Goal: Task Accomplishment & Management: Complete application form

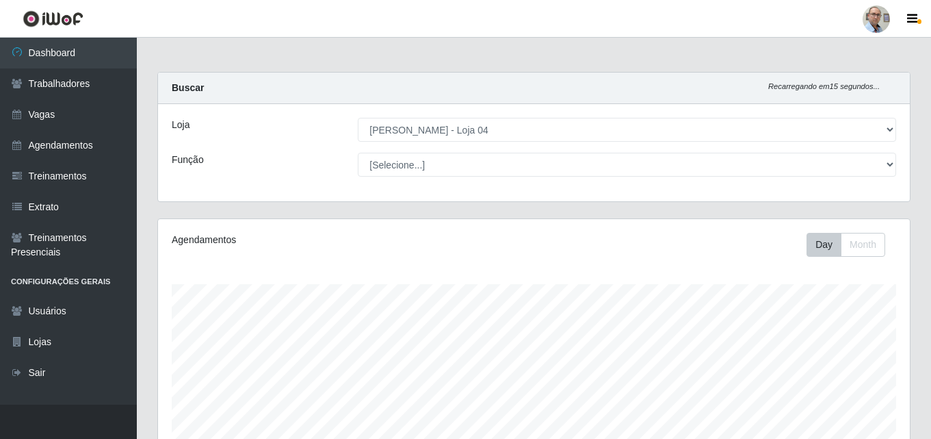
select select "251"
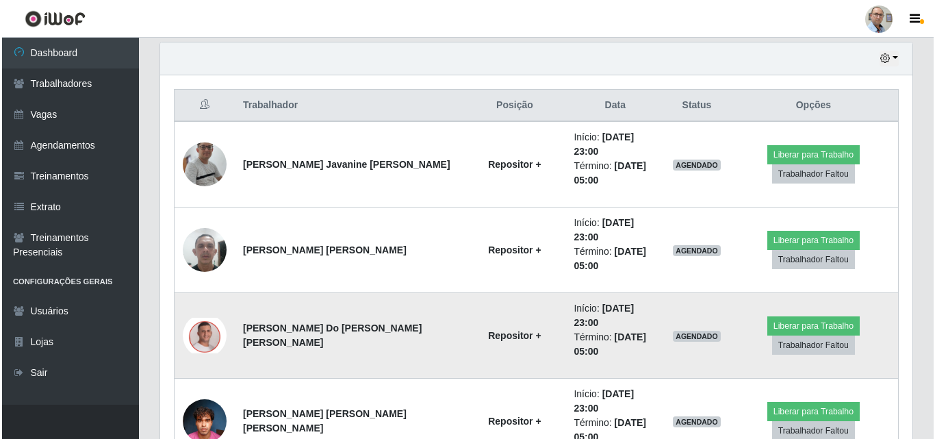
scroll to position [479, 0]
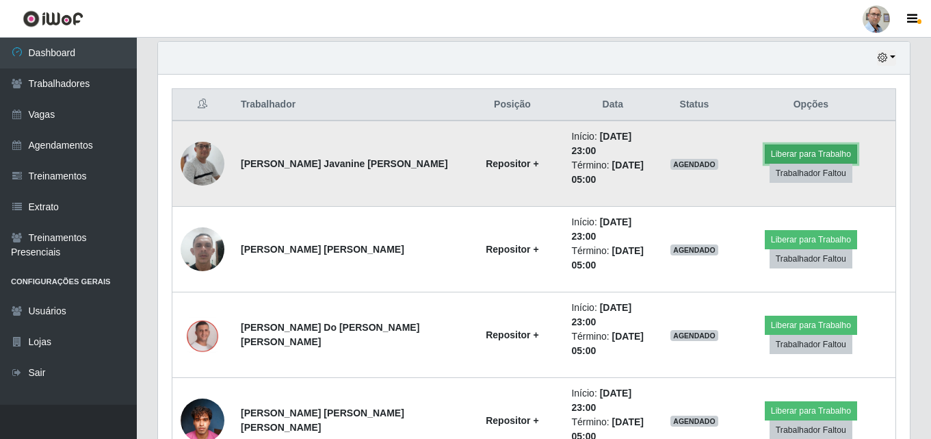
click at [795, 144] on button "Liberar para Trabalho" at bounding box center [811, 153] width 92 height 19
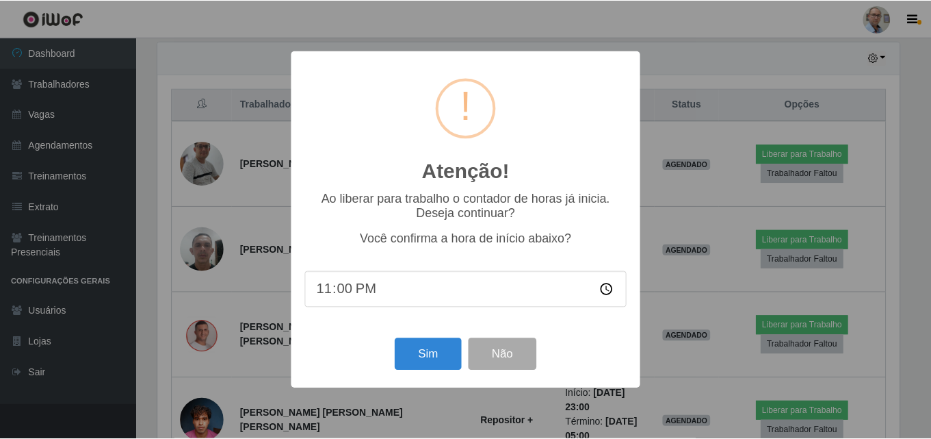
scroll to position [284, 745]
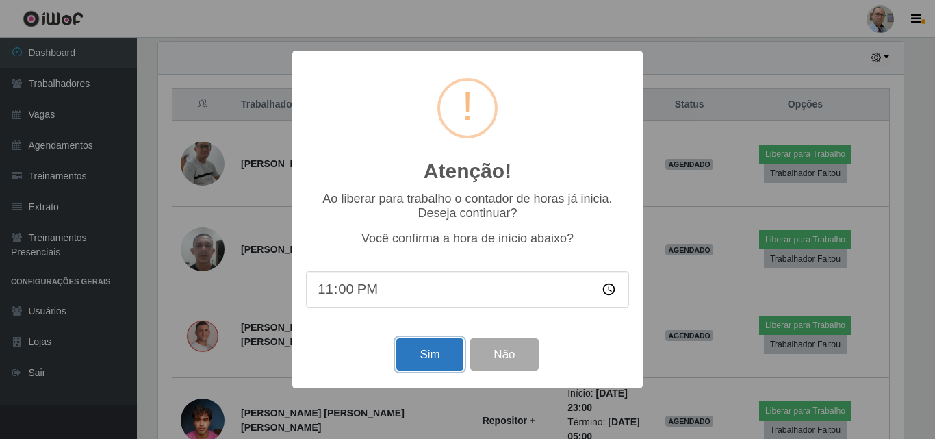
click at [432, 355] on button "Sim" at bounding box center [429, 354] width 66 height 32
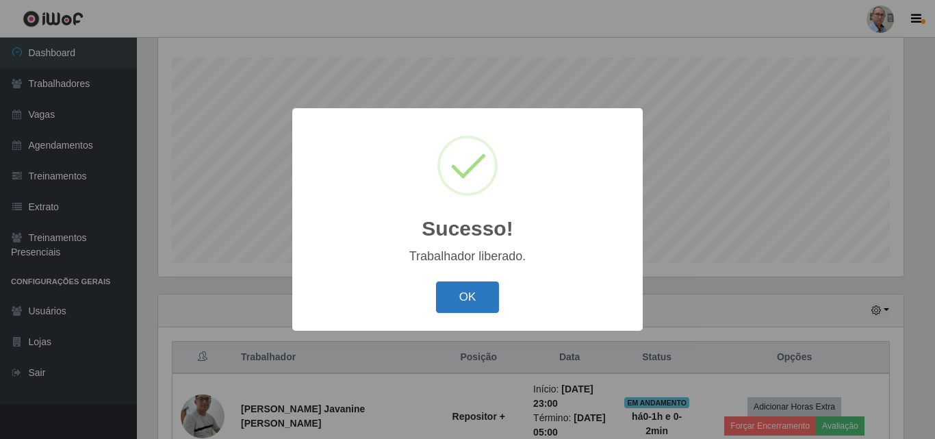
click at [456, 295] on button "OK" at bounding box center [468, 297] width 64 height 32
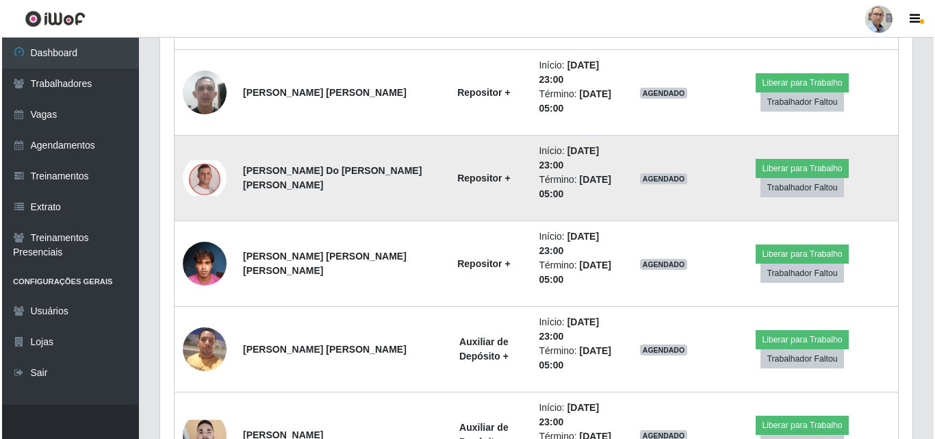
scroll to position [569, 0]
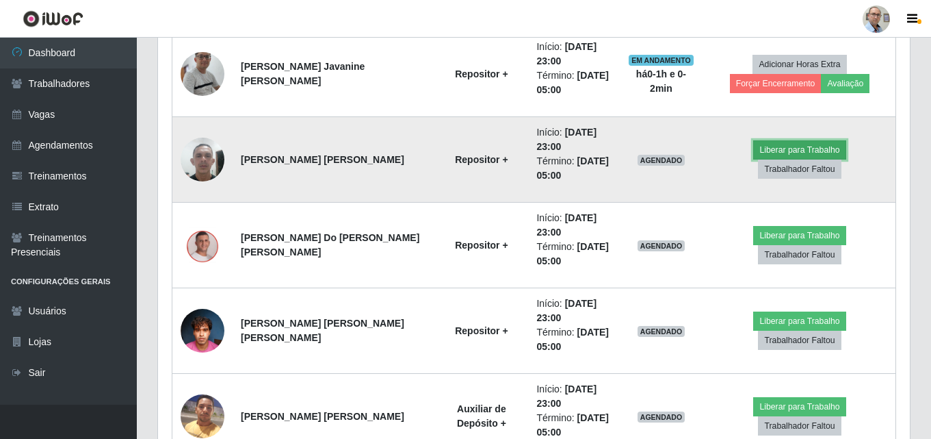
click at [754, 156] on button "Liberar para Trabalho" at bounding box center [800, 149] width 92 height 19
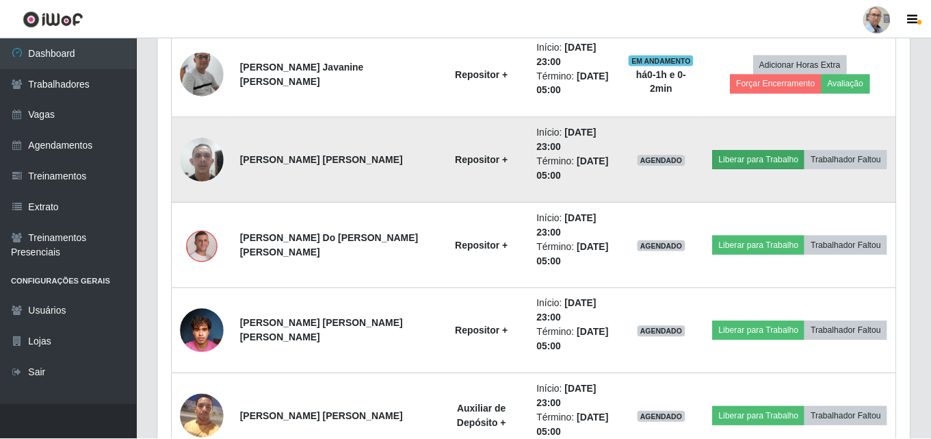
scroll to position [284, 745]
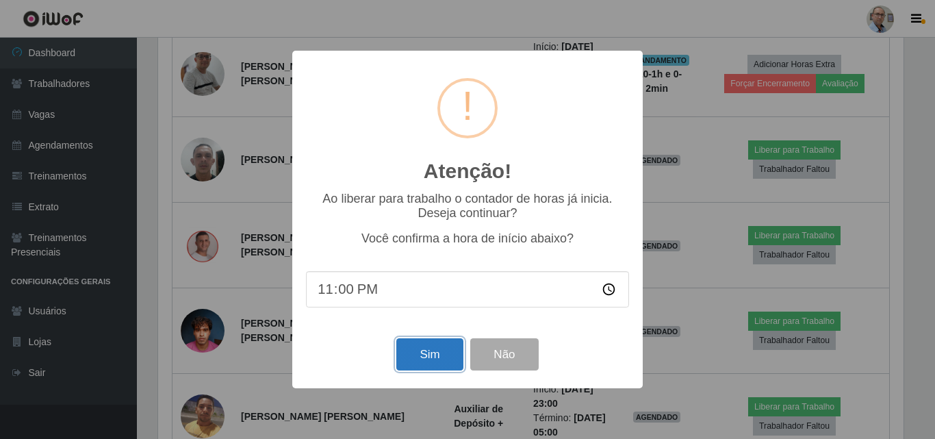
click at [430, 352] on button "Sim" at bounding box center [429, 354] width 66 height 32
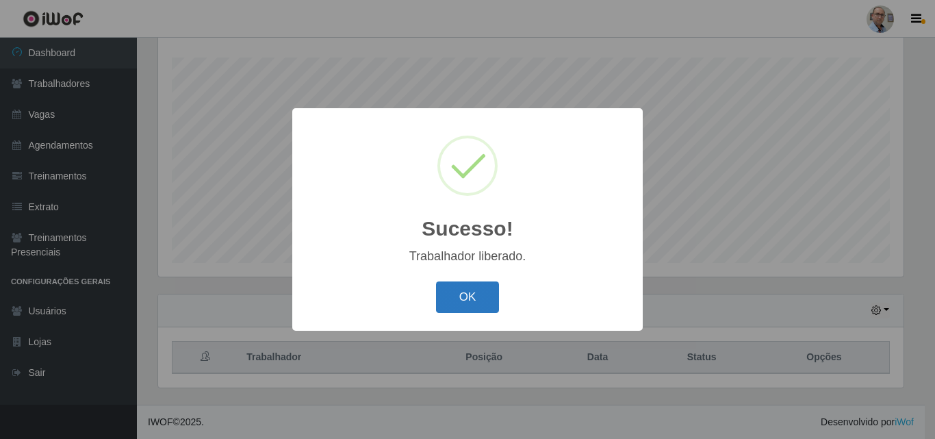
click at [470, 292] on button "OK" at bounding box center [468, 297] width 64 height 32
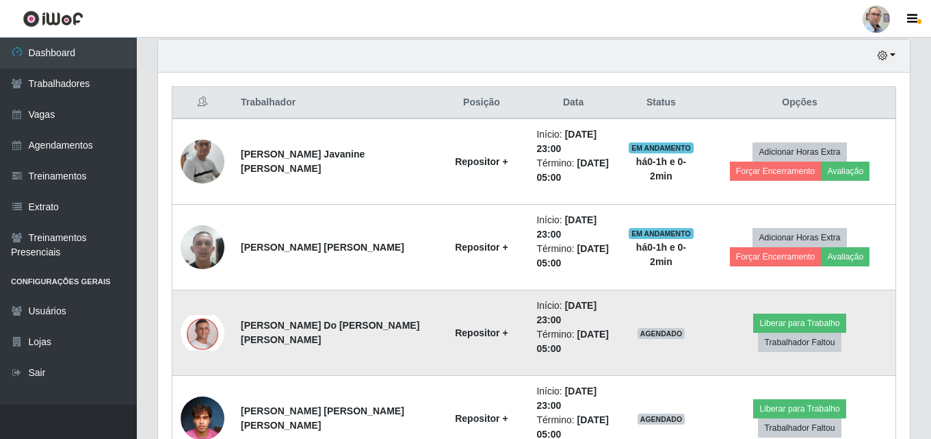
scroll to position [500, 0]
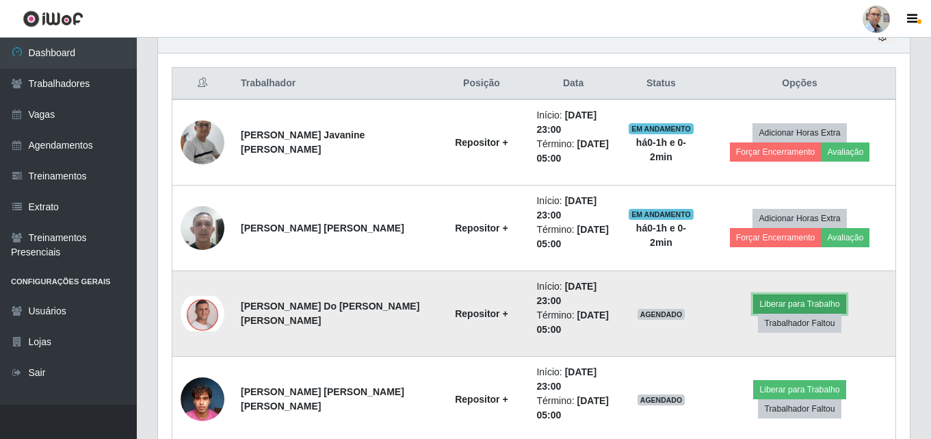
click at [754, 313] on button "Liberar para Trabalho" at bounding box center [800, 303] width 92 height 19
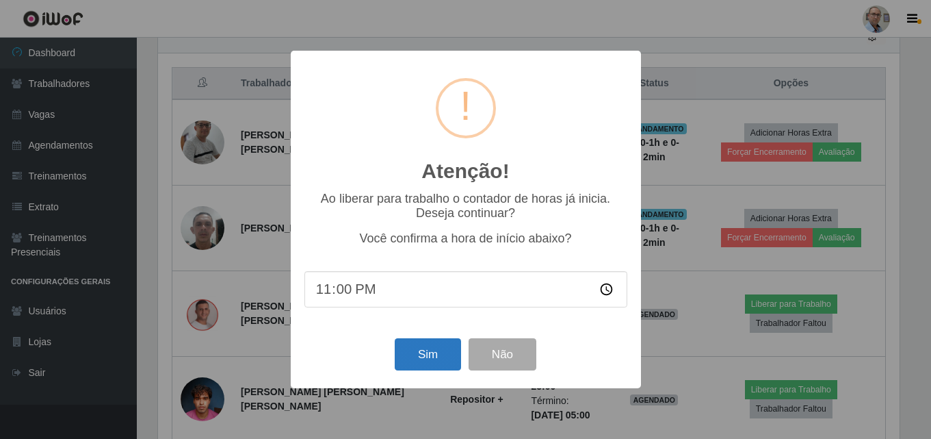
scroll to position [284, 745]
click at [425, 355] on button "Sim" at bounding box center [429, 354] width 66 height 32
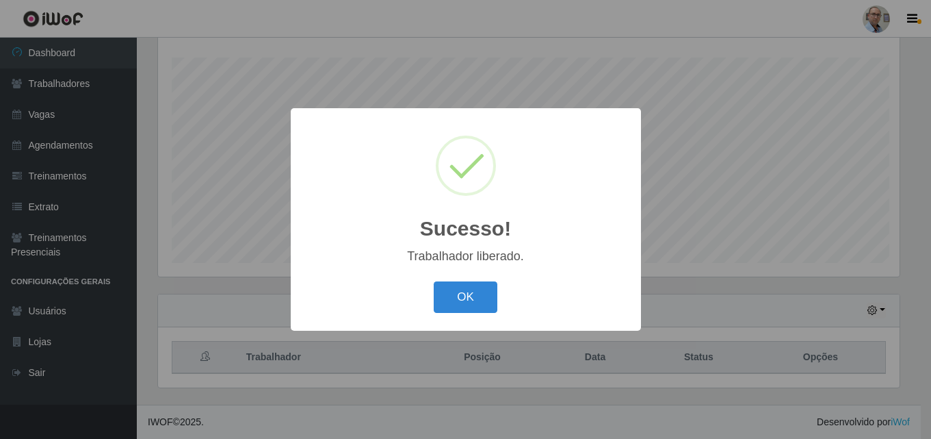
scroll to position [0, 0]
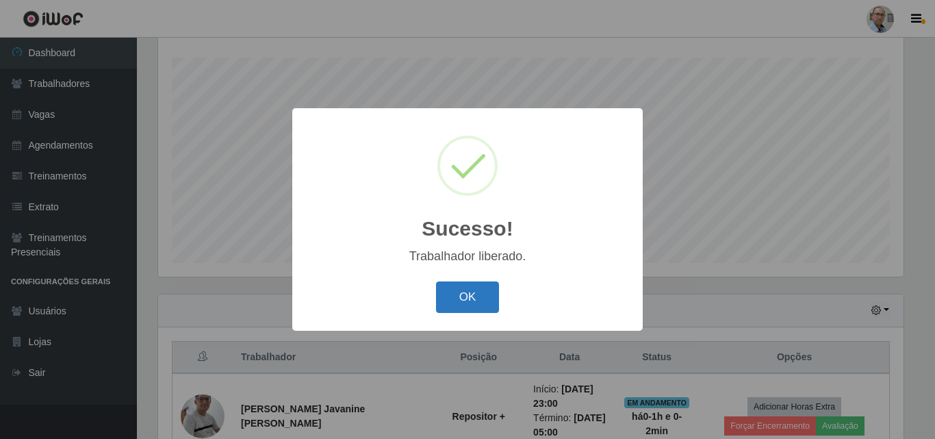
click at [457, 304] on button "OK" at bounding box center [468, 297] width 64 height 32
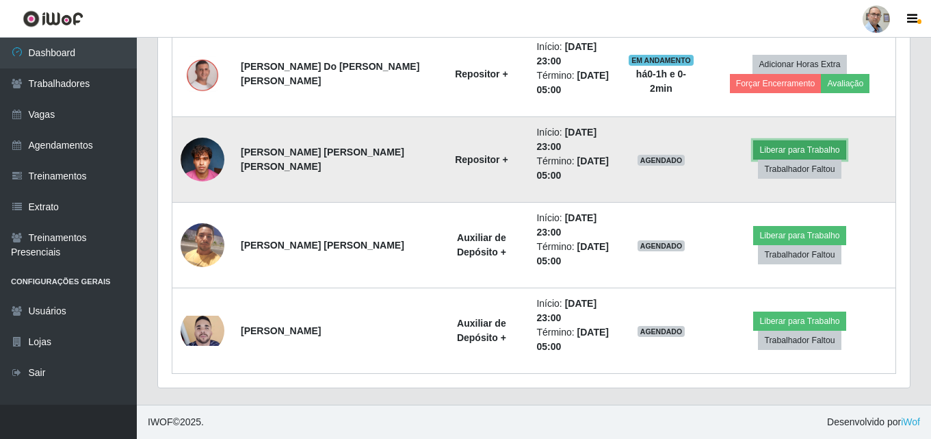
click at [754, 158] on button "Liberar para Trabalho" at bounding box center [800, 149] width 92 height 19
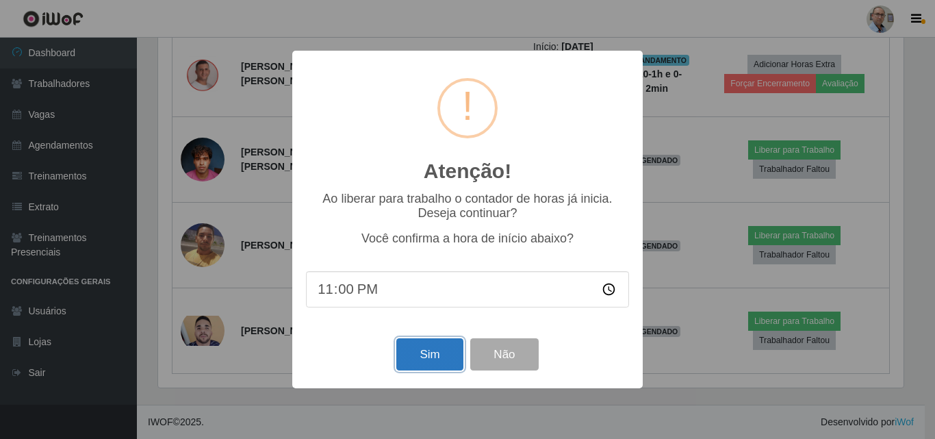
click at [427, 352] on button "Sim" at bounding box center [429, 354] width 66 height 32
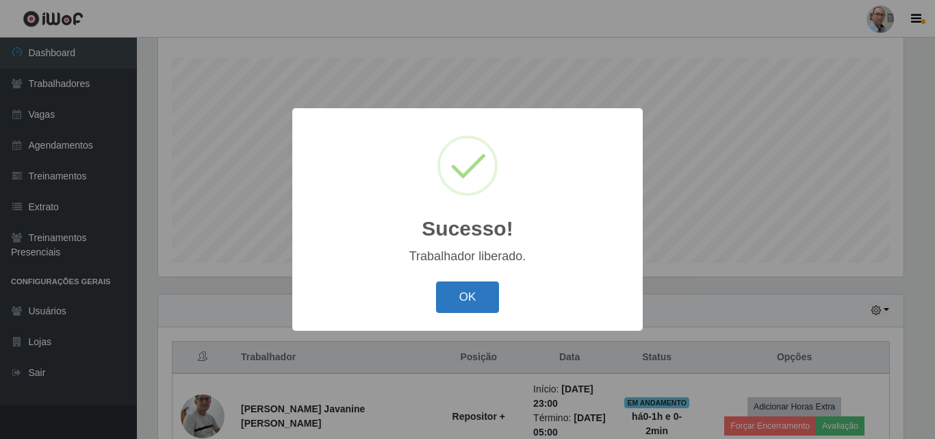
click at [448, 308] on button "OK" at bounding box center [468, 297] width 64 height 32
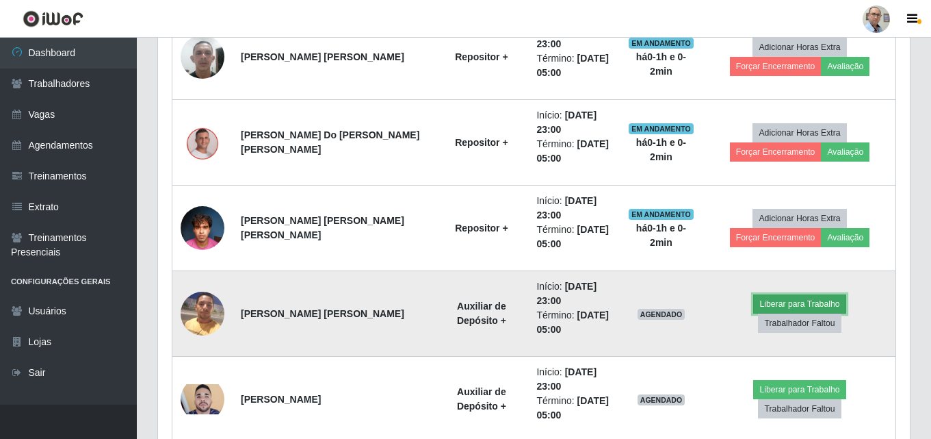
click at [754, 309] on button "Liberar para Trabalho" at bounding box center [800, 303] width 92 height 19
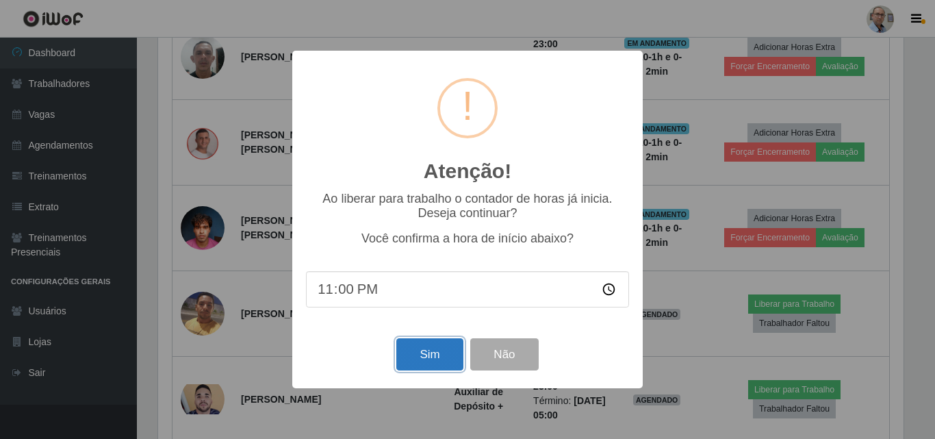
click at [417, 350] on button "Sim" at bounding box center [429, 354] width 66 height 32
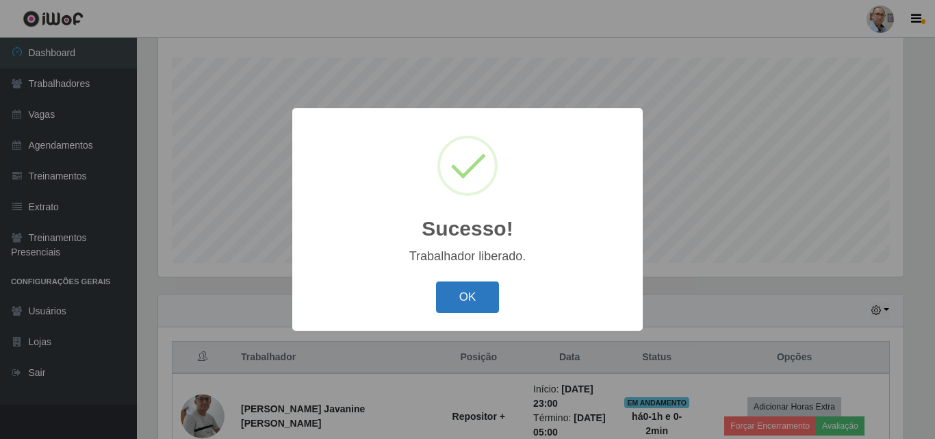
click at [456, 292] on button "OK" at bounding box center [468, 297] width 64 height 32
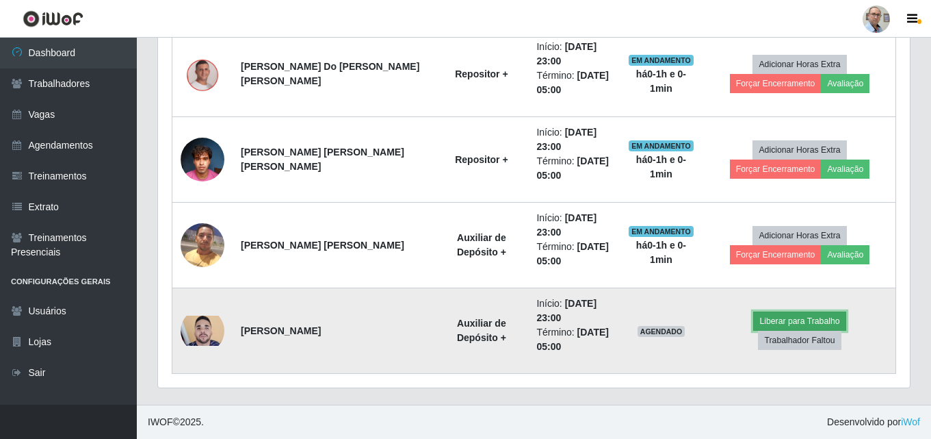
click at [754, 330] on button "Liberar para Trabalho" at bounding box center [800, 320] width 92 height 19
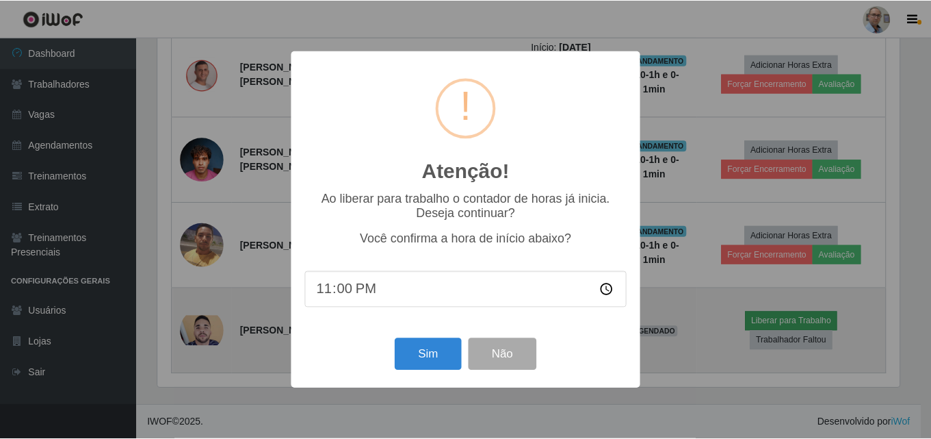
scroll to position [284, 745]
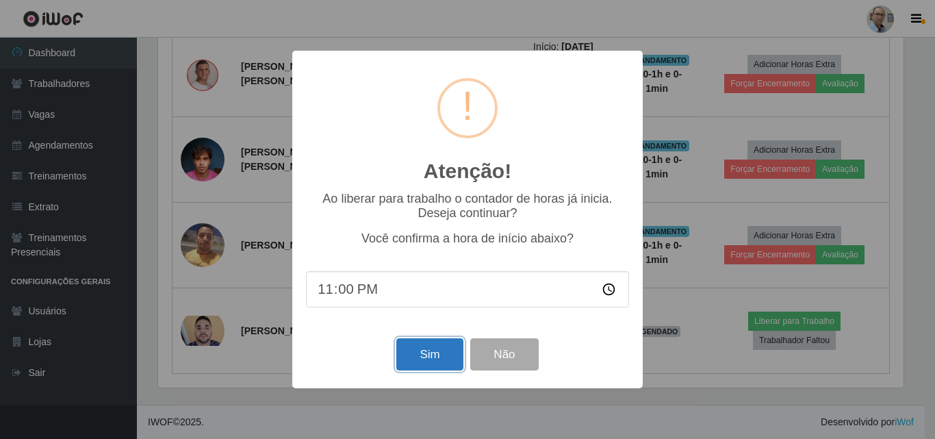
click at [428, 357] on button "Sim" at bounding box center [429, 354] width 66 height 32
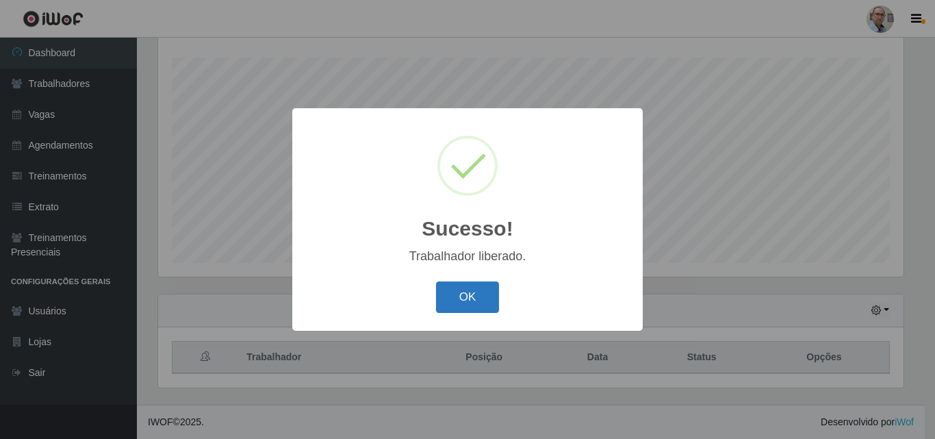
click at [453, 287] on button "OK" at bounding box center [468, 297] width 64 height 32
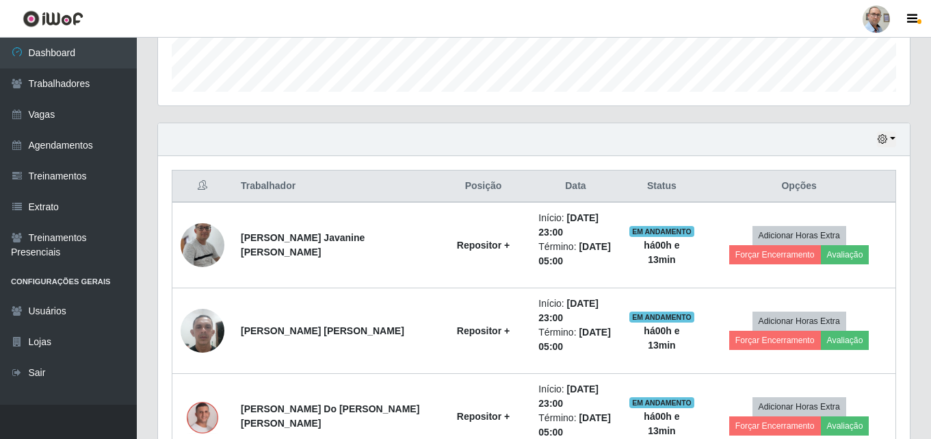
scroll to position [740, 0]
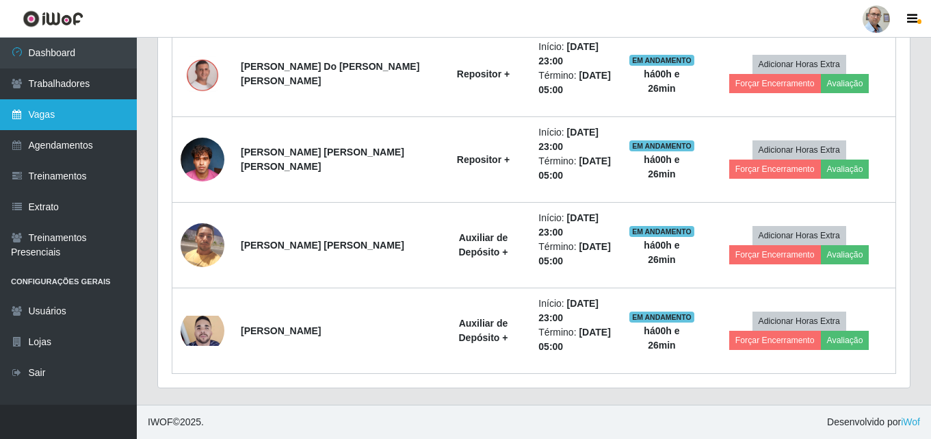
click at [57, 112] on link "Vagas" at bounding box center [68, 114] width 137 height 31
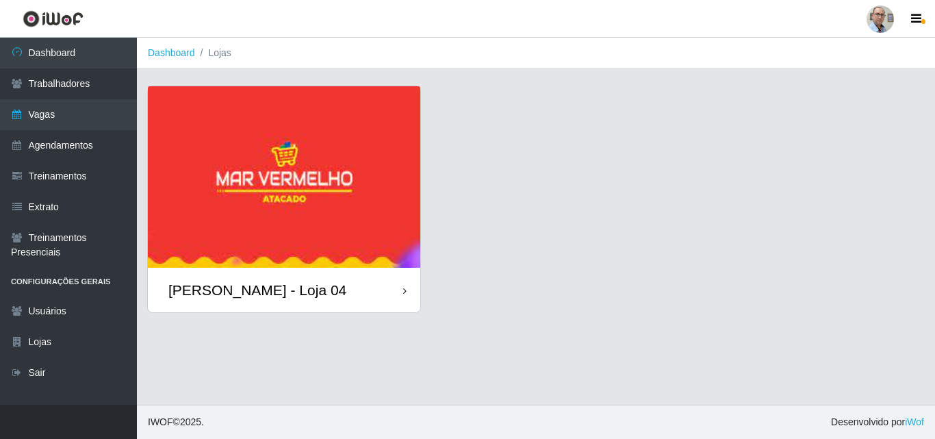
click at [242, 288] on div "[PERSON_NAME] - Loja 04" at bounding box center [257, 289] width 178 height 17
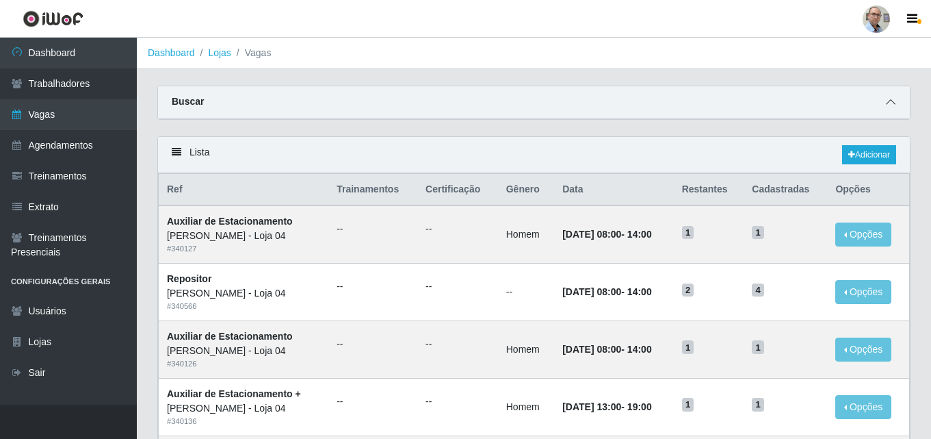
click at [886, 104] on span at bounding box center [891, 102] width 16 height 16
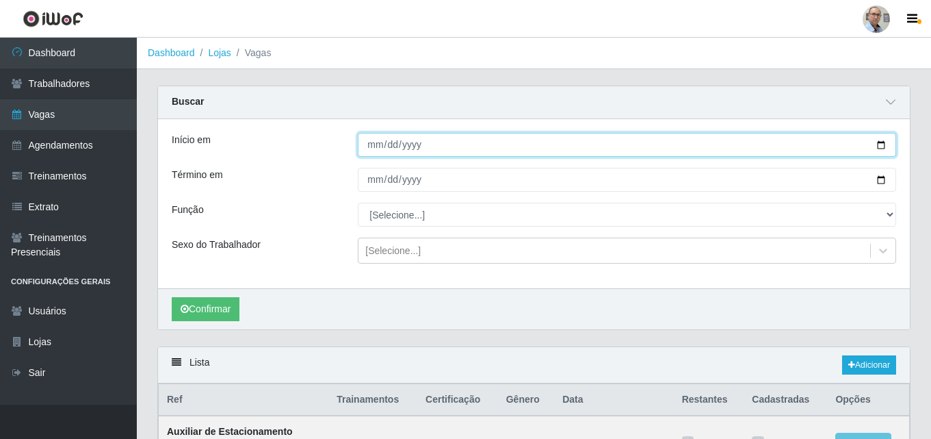
click at [880, 151] on input "Início em" at bounding box center [627, 145] width 539 height 24
click at [882, 144] on input "Início em" at bounding box center [627, 145] width 539 height 24
type input "[DATE]"
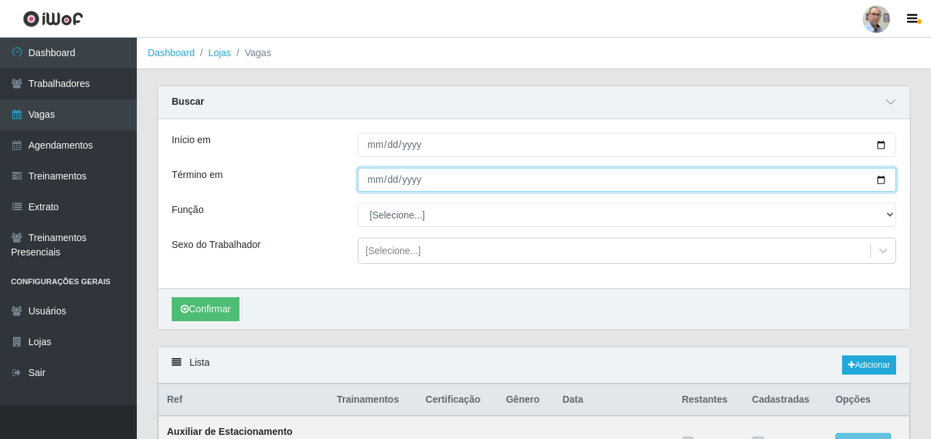
drag, startPoint x: 882, startPoint y: 180, endPoint x: 873, endPoint y: 177, distance: 8.9
click at [882, 180] on input "Término em" at bounding box center [627, 180] width 539 height 24
type input "[DATE]"
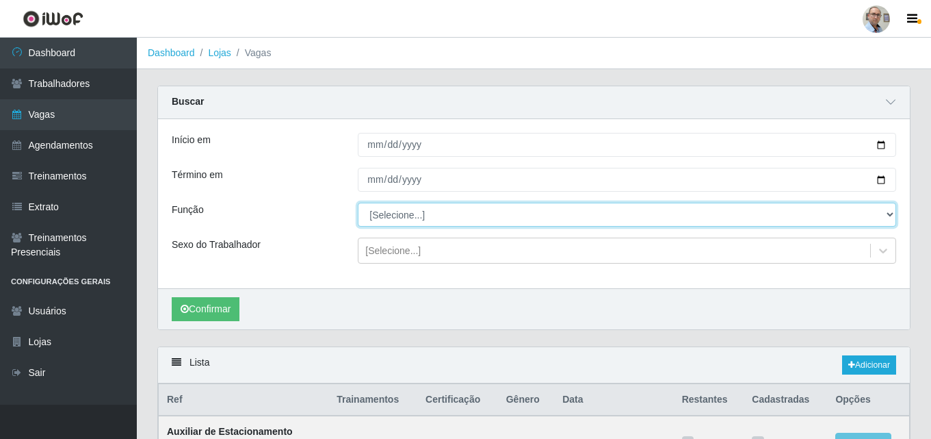
click at [430, 210] on select "[Selecione...] ASG ASG + ASG ++ Auxiliar de Depósito Auxiliar de Depósito + Aux…" at bounding box center [627, 215] width 539 height 24
select select "112"
click at [358, 203] on select "[Selecione...] ASG ASG + ASG ++ Auxiliar de Depósito Auxiliar de Depósito + Aux…" at bounding box center [627, 215] width 539 height 24
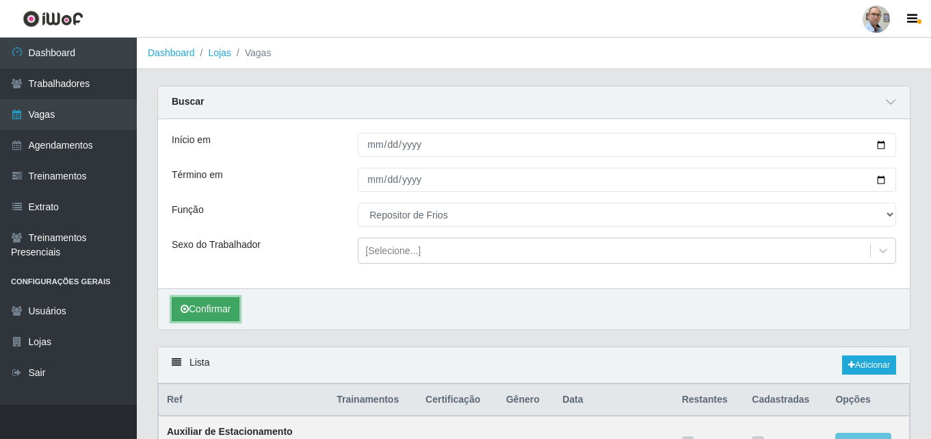
click at [198, 311] on button "Confirmar" at bounding box center [206, 309] width 68 height 24
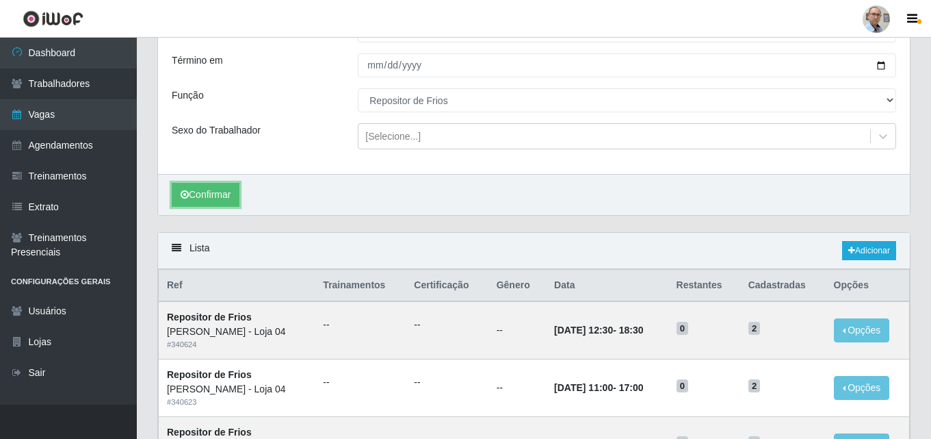
scroll to position [84, 0]
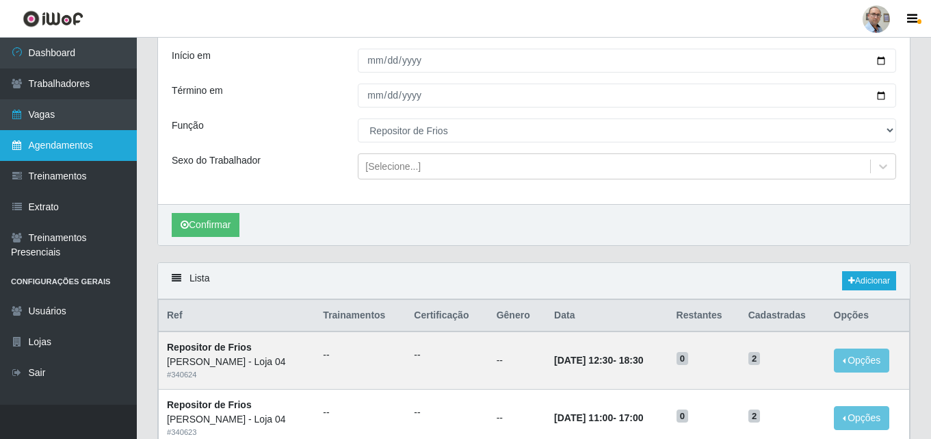
click at [66, 141] on link "Agendamentos" at bounding box center [68, 145] width 137 height 31
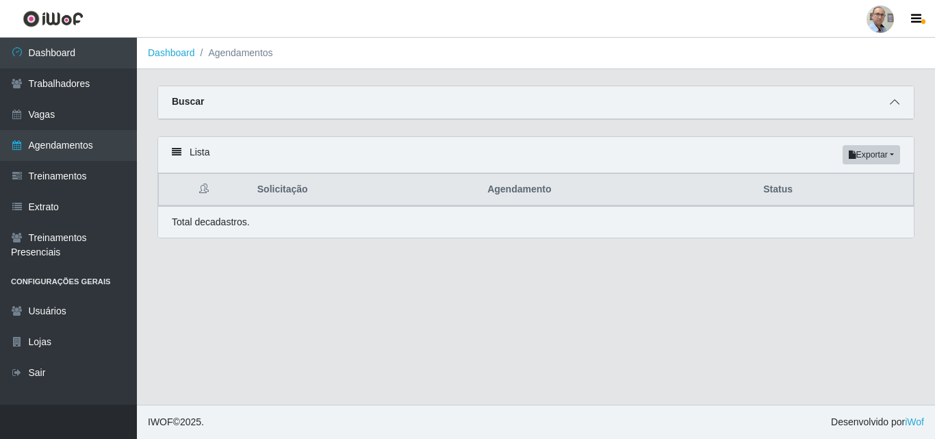
click at [895, 101] on icon at bounding box center [895, 102] width 10 height 10
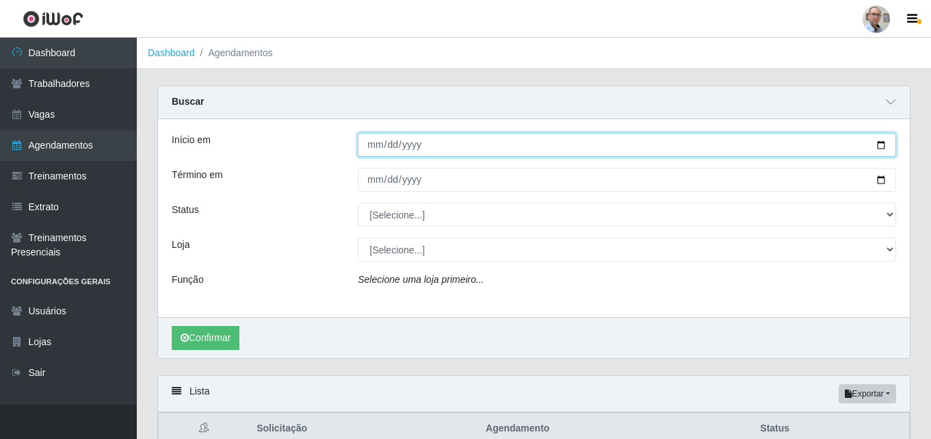
click at [880, 149] on input "Início em" at bounding box center [627, 145] width 539 height 24
type input "[DATE]"
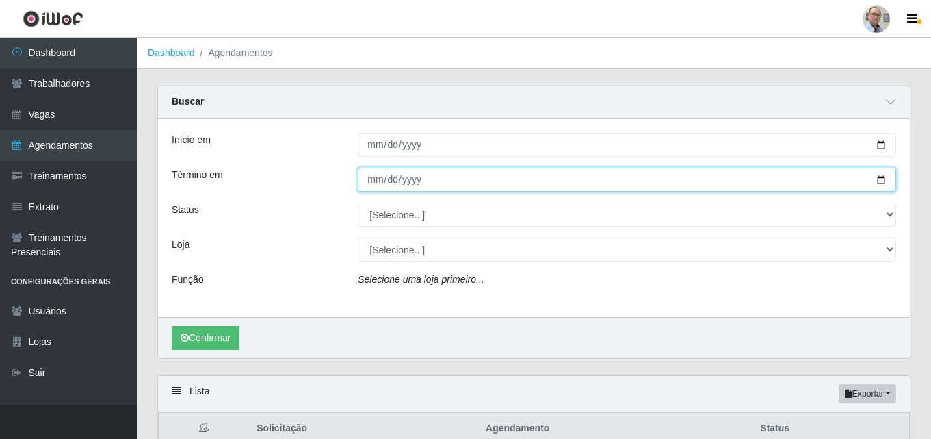
click at [875, 176] on input "Término em" at bounding box center [627, 180] width 539 height 24
type input "[DATE]"
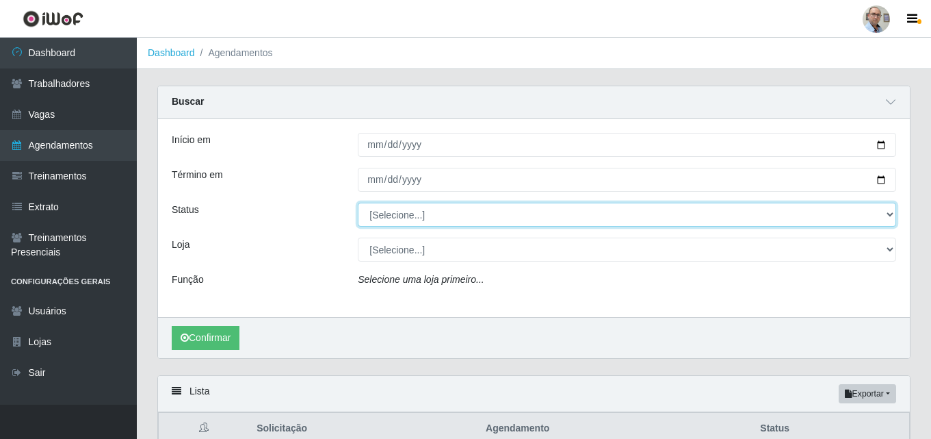
click at [414, 214] on select "[Selecione...] AGENDADO AGUARDANDO LIBERAR EM ANDAMENTO EM REVISÃO FINALIZADO C…" at bounding box center [627, 215] width 539 height 24
select select "AGENDADO"
click at [358, 203] on select "[Selecione...] AGENDADO AGUARDANDO LIBERAR EM ANDAMENTO EM REVISÃO FINALIZADO C…" at bounding box center [627, 215] width 539 height 24
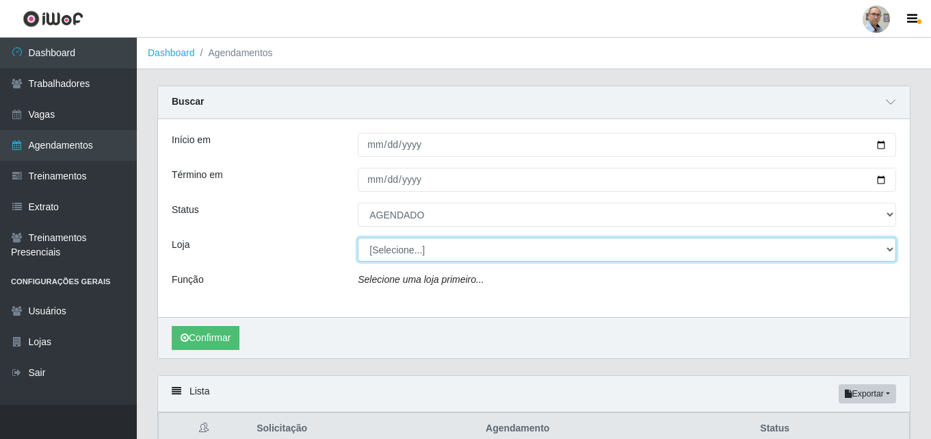
click at [405, 256] on select "[Selecione...] Mar Vermelho - Loja 04" at bounding box center [627, 249] width 539 height 24
select select "251"
click at [358, 238] on select "[Selecione...] Mar Vermelho - Loja 04" at bounding box center [627, 249] width 539 height 24
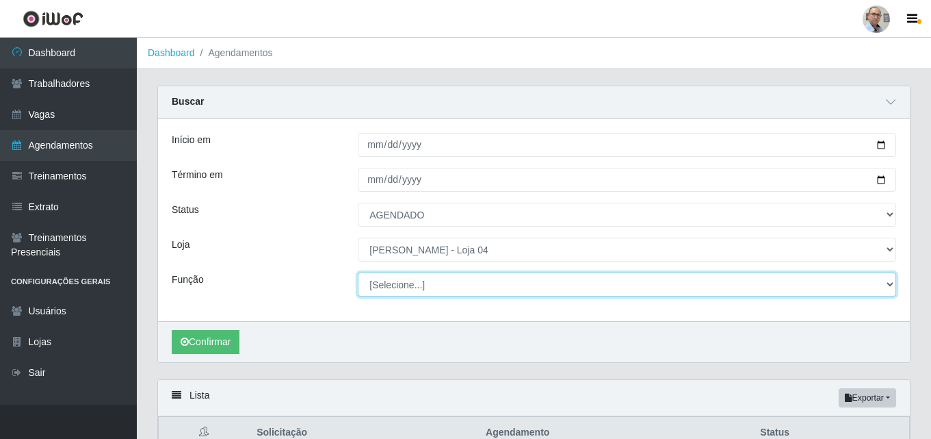
click at [464, 283] on select "[Selecione...] ASG ASG + ASG ++ Auxiliar de Depósito Auxiliar de Depósito + Aux…" at bounding box center [627, 284] width 539 height 24
select select "112"
click at [358, 273] on select "[Selecione...] ASG ASG + ASG ++ Auxiliar de Depósito Auxiliar de Depósito + Aux…" at bounding box center [627, 284] width 539 height 24
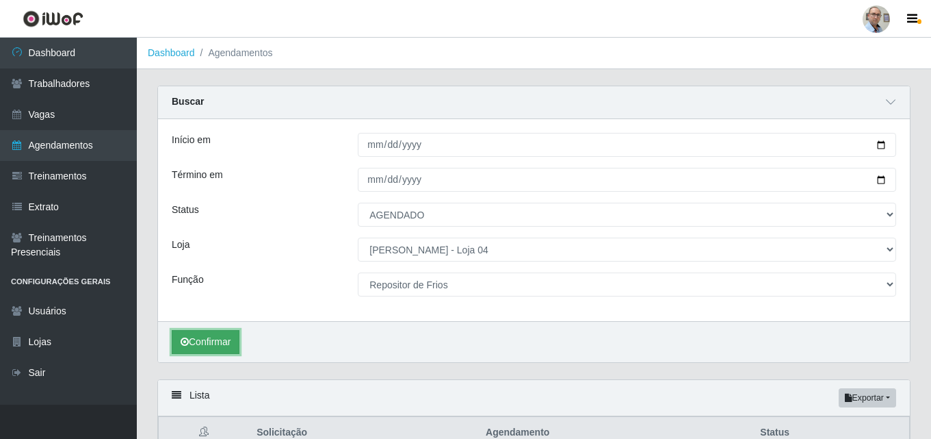
click at [207, 349] on button "Confirmar" at bounding box center [206, 342] width 68 height 24
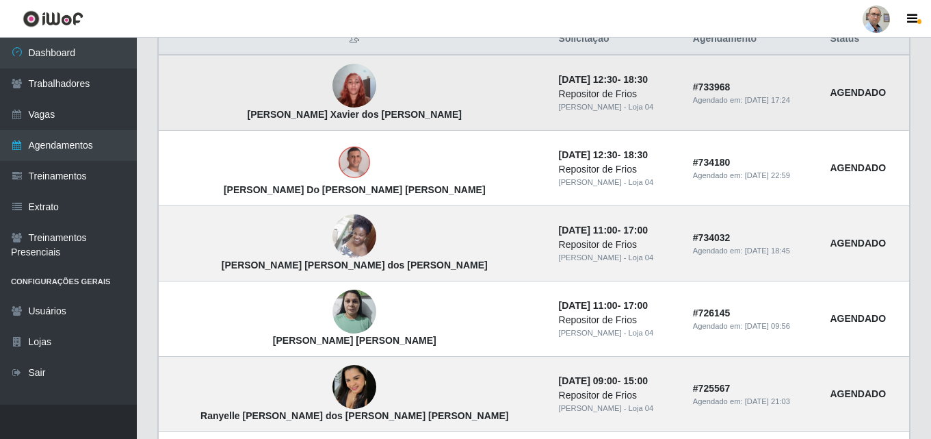
scroll to position [411, 0]
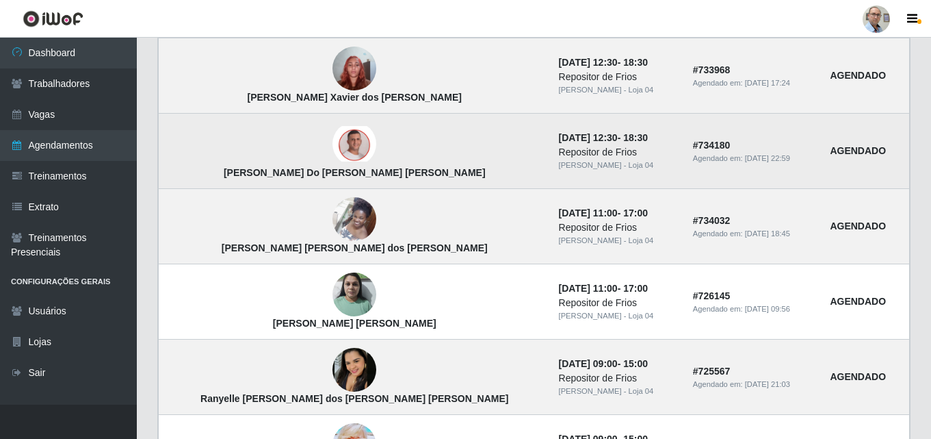
click at [333, 138] on img at bounding box center [355, 144] width 44 height 36
click at [333, 142] on img at bounding box center [355, 144] width 44 height 36
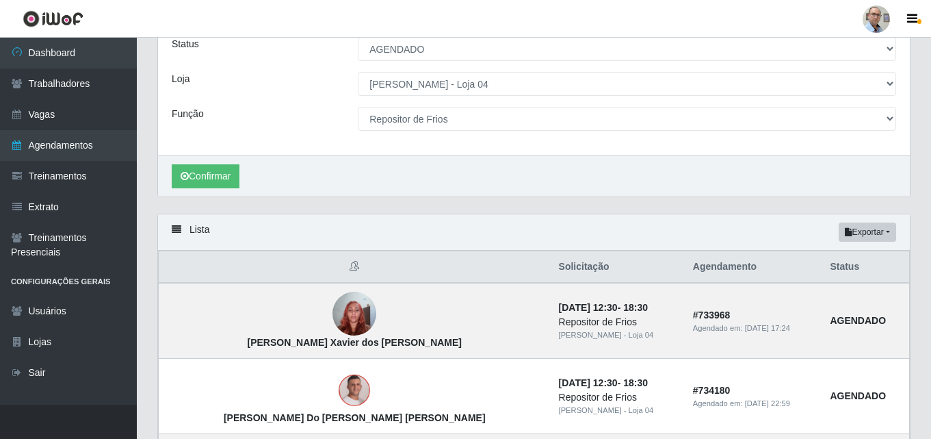
scroll to position [0, 0]
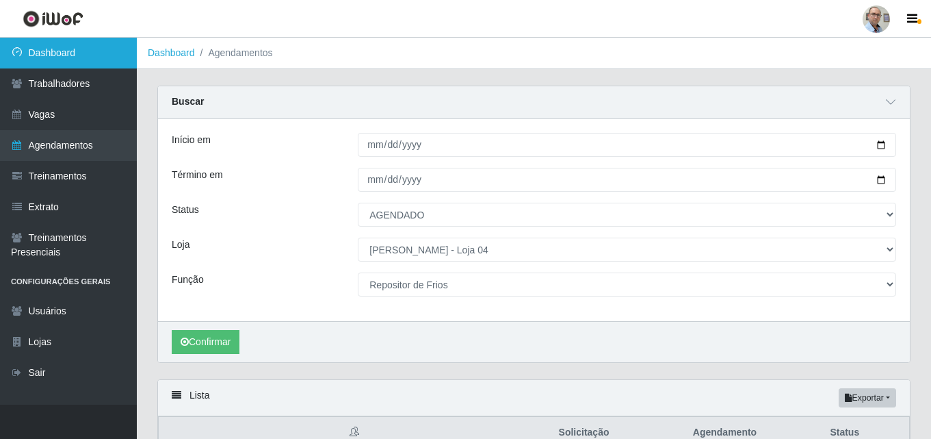
click at [61, 52] on link "Dashboard" at bounding box center [68, 53] width 137 height 31
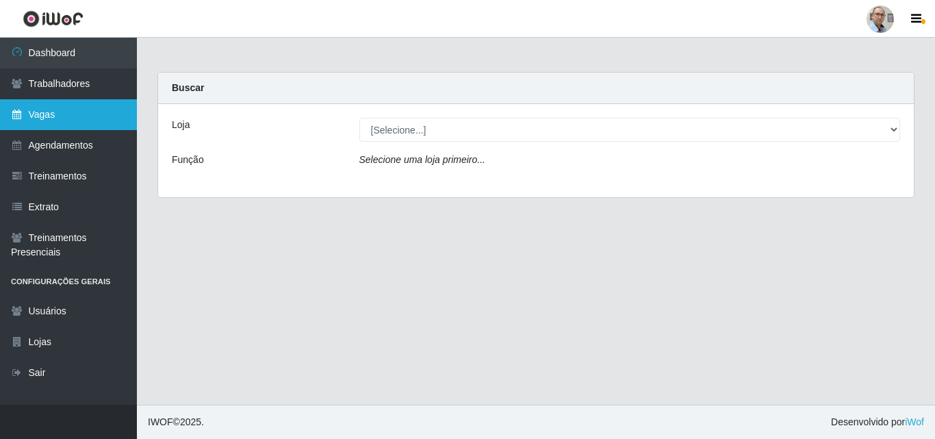
click at [55, 116] on link "Vagas" at bounding box center [68, 114] width 137 height 31
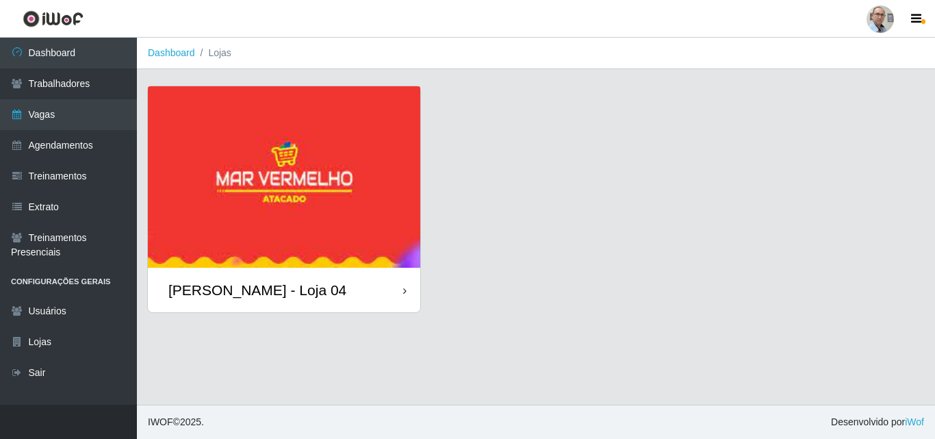
click at [237, 284] on div "[PERSON_NAME] - Loja 04" at bounding box center [257, 289] width 178 height 17
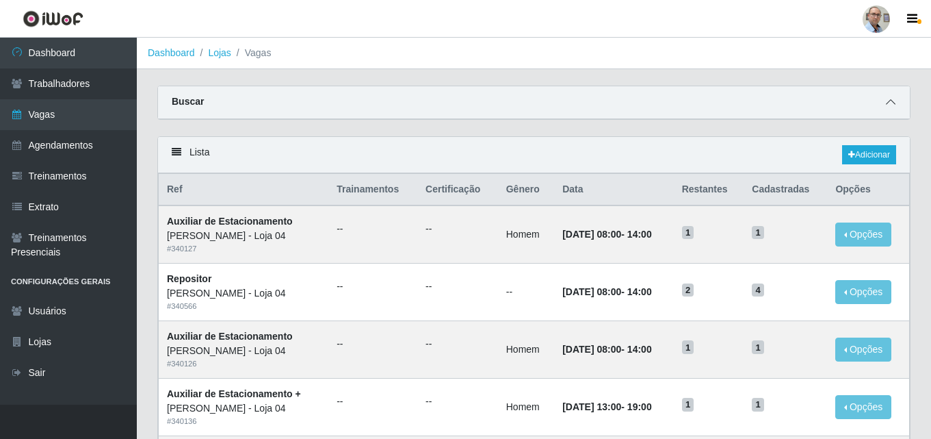
click at [892, 109] on span at bounding box center [891, 102] width 16 height 16
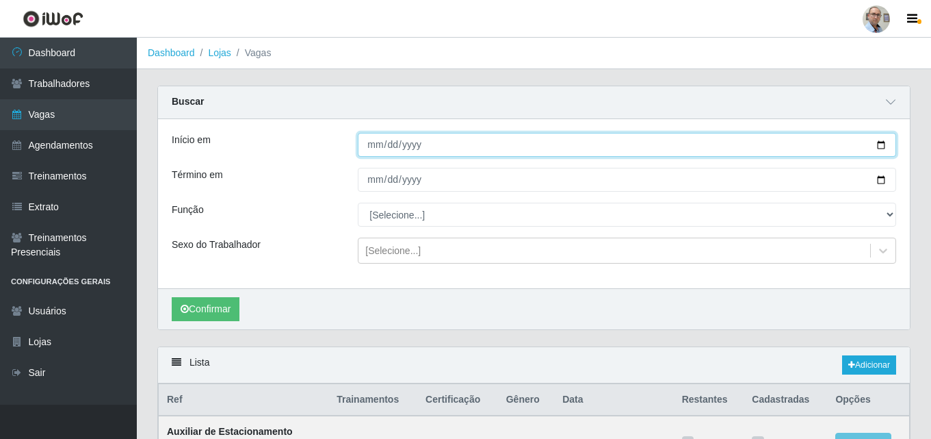
click at [882, 151] on input "Início em" at bounding box center [627, 145] width 539 height 24
type input "[DATE]"
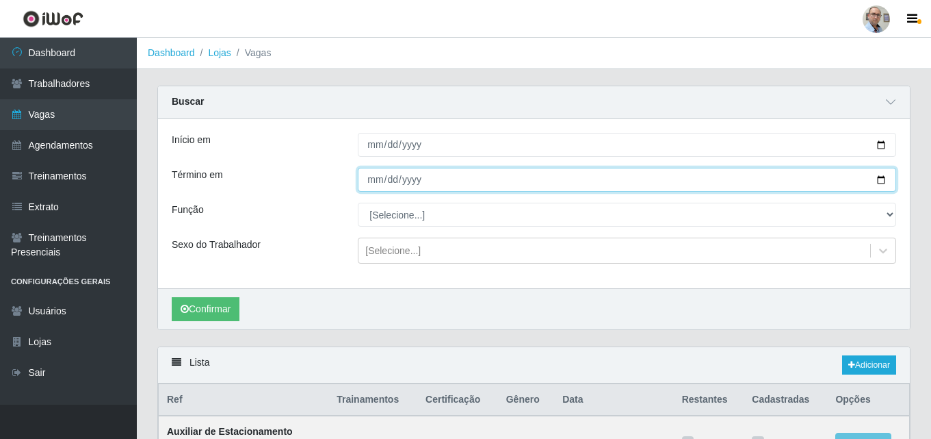
click at [878, 175] on input "Término em" at bounding box center [627, 180] width 539 height 24
type input "[DATE]"
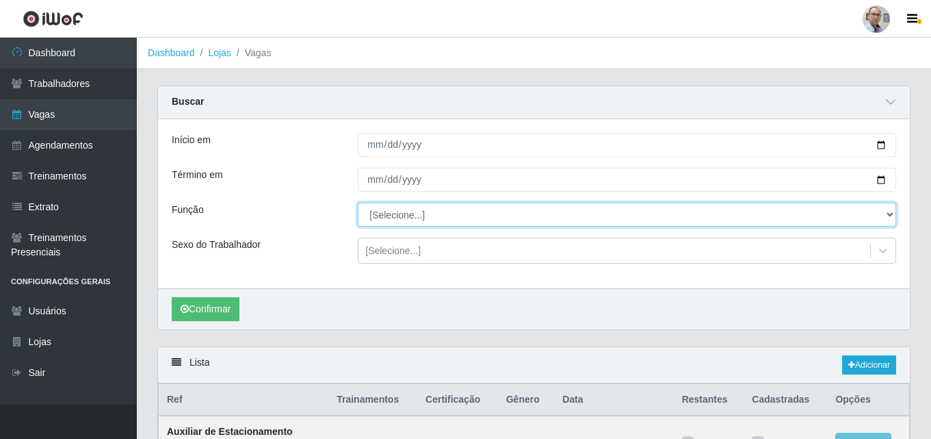
click at [391, 215] on select "[Selecione...] ASG ASG + ASG ++ Auxiliar de Depósito Auxiliar de Depósito + Aux…" at bounding box center [627, 215] width 539 height 24
select select "112"
click at [358, 203] on select "[Selecione...] ASG ASG + ASG ++ Auxiliar de Depósito Auxiliar de Depósito + Aux…" at bounding box center [627, 215] width 539 height 24
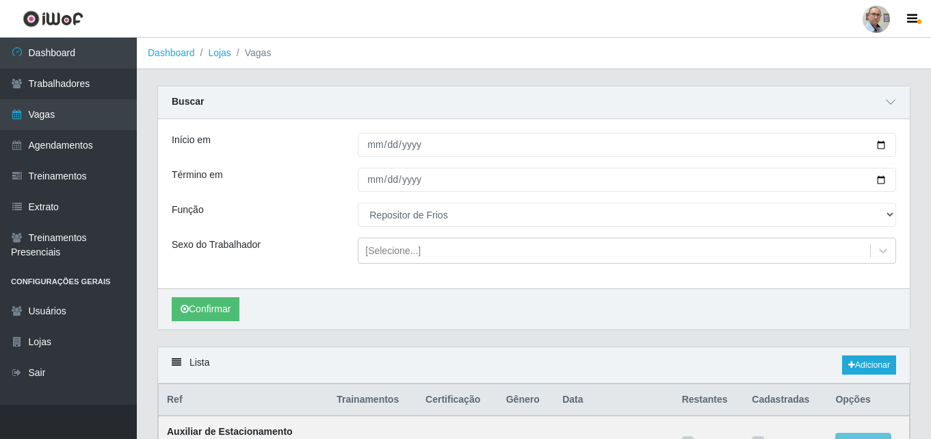
click at [233, 297] on div "Confirmar" at bounding box center [534, 308] width 752 height 41
click at [198, 316] on button "Confirmar" at bounding box center [206, 309] width 68 height 24
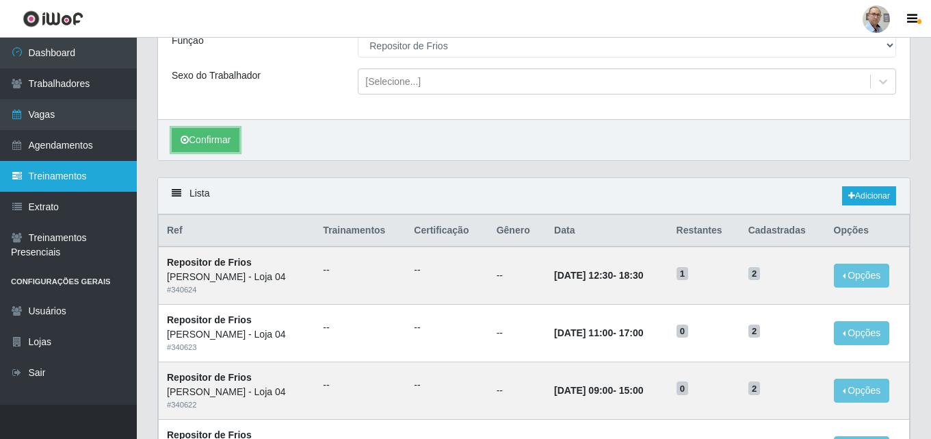
scroll to position [137, 0]
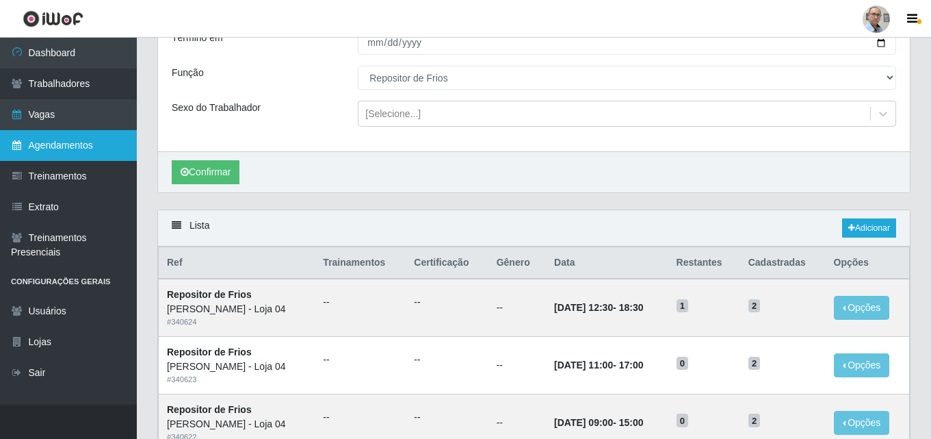
click at [59, 146] on link "Agendamentos" at bounding box center [68, 145] width 137 height 31
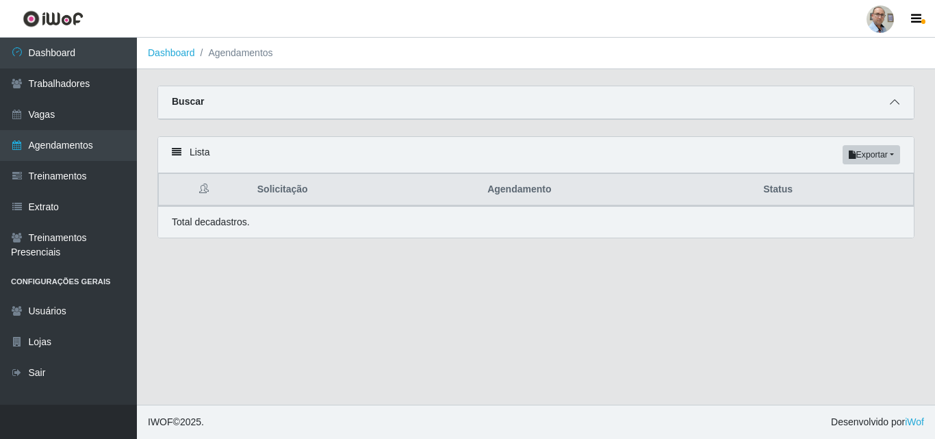
click at [891, 105] on icon at bounding box center [895, 102] width 10 height 10
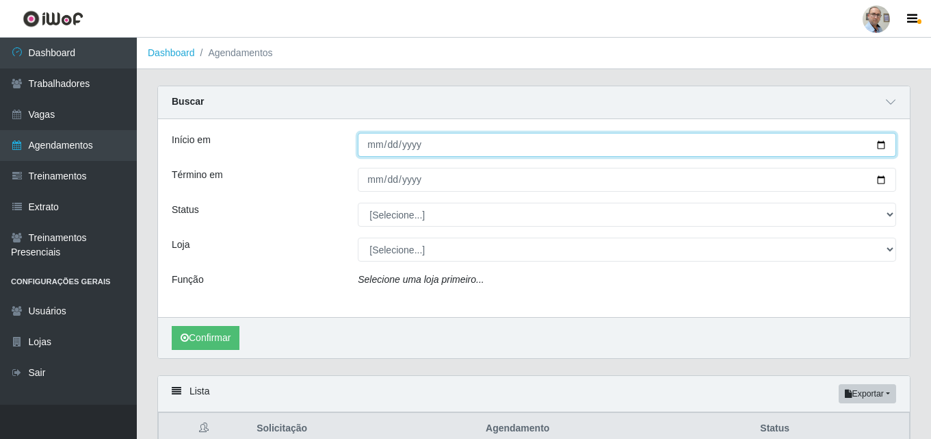
click at [884, 145] on input "Início em" at bounding box center [627, 145] width 539 height 24
type input "[DATE]"
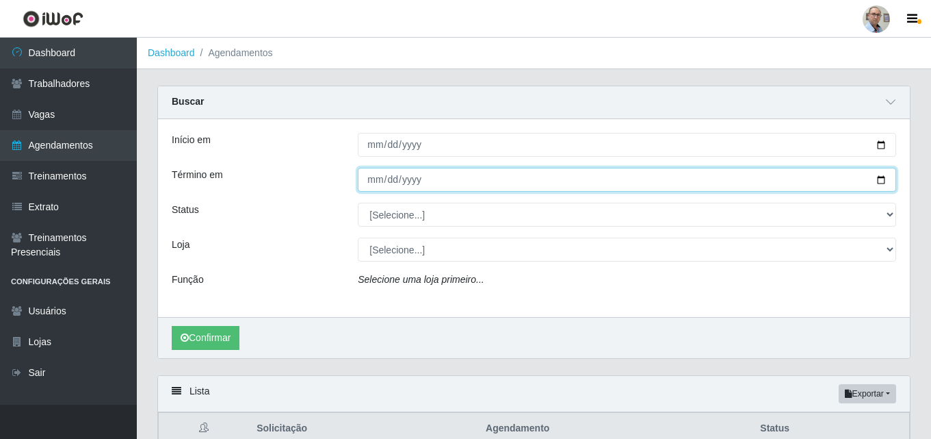
click at [882, 180] on input "Término em" at bounding box center [627, 180] width 539 height 24
type input "[DATE]"
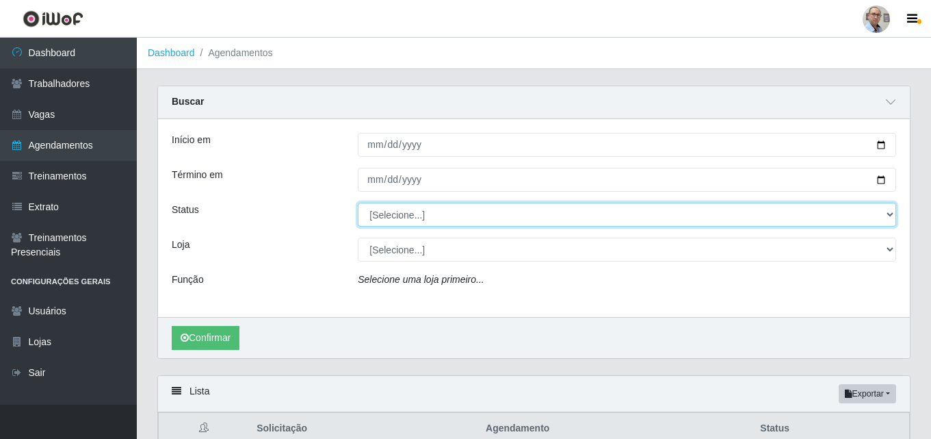
click at [697, 222] on select "[Selecione...] AGENDADO AGUARDANDO LIBERAR EM ANDAMENTO EM REVISÃO FINALIZADO C…" at bounding box center [627, 215] width 539 height 24
select select "AGENDADO"
click at [358, 203] on select "[Selecione...] AGENDADO AGUARDANDO LIBERAR EM ANDAMENTO EM REVISÃO FINALIZADO C…" at bounding box center [627, 215] width 539 height 24
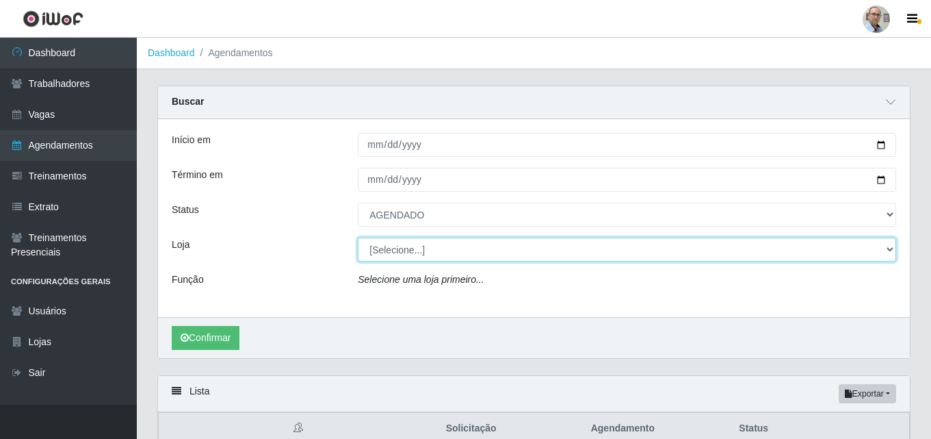
click at [400, 246] on select "[Selecione...] Mar Vermelho - Loja 04" at bounding box center [627, 249] width 539 height 24
select select "251"
click at [358, 238] on select "[Selecione...] Mar Vermelho - Loja 04" at bounding box center [627, 249] width 539 height 24
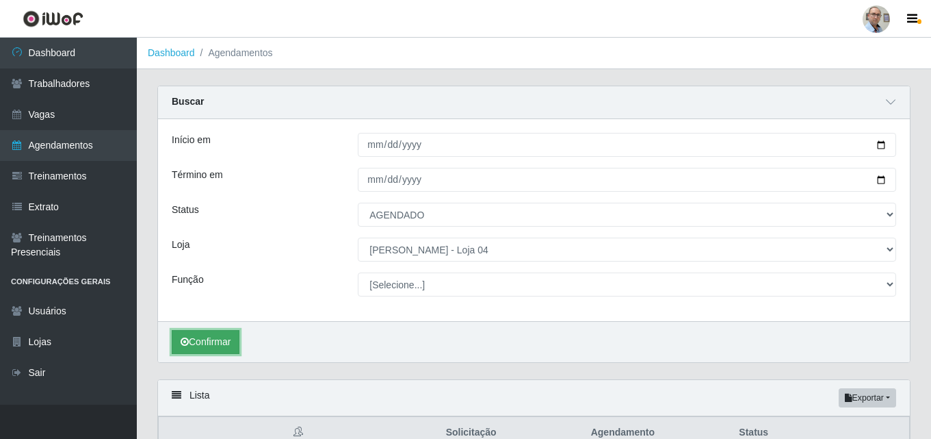
click at [196, 338] on button "Confirmar" at bounding box center [206, 342] width 68 height 24
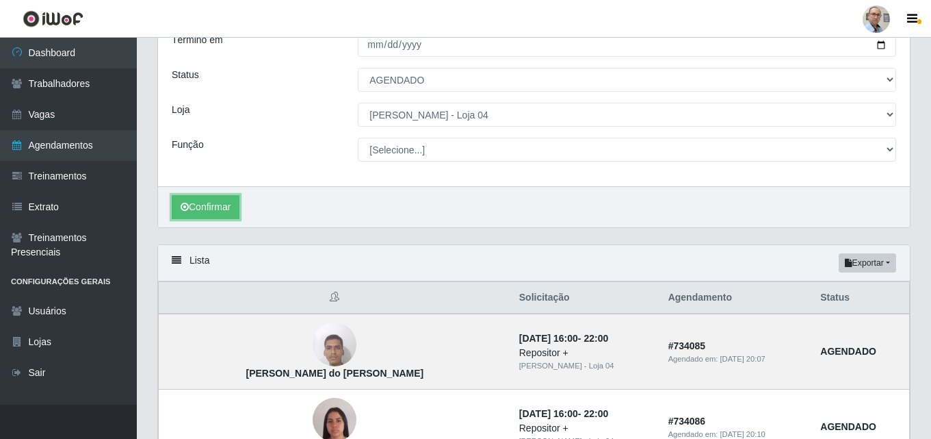
scroll to position [1, 0]
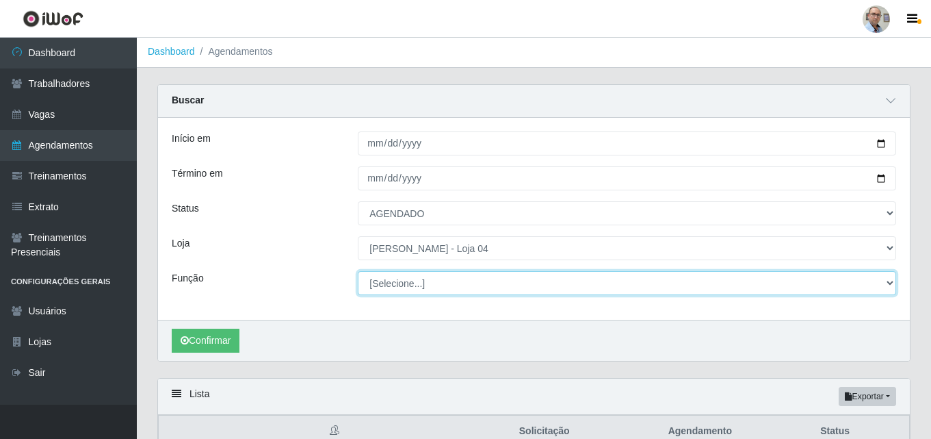
click at [418, 283] on select "[Selecione...] ASG ASG + ASG ++ Auxiliar de Depósito Auxiliar de Depósito + Aux…" at bounding box center [627, 283] width 539 height 24
select select "112"
click at [358, 272] on select "[Selecione...] ASG ASG + ASG ++ Auxiliar de Depósito Auxiliar de Depósito + Aux…" at bounding box center [627, 283] width 539 height 24
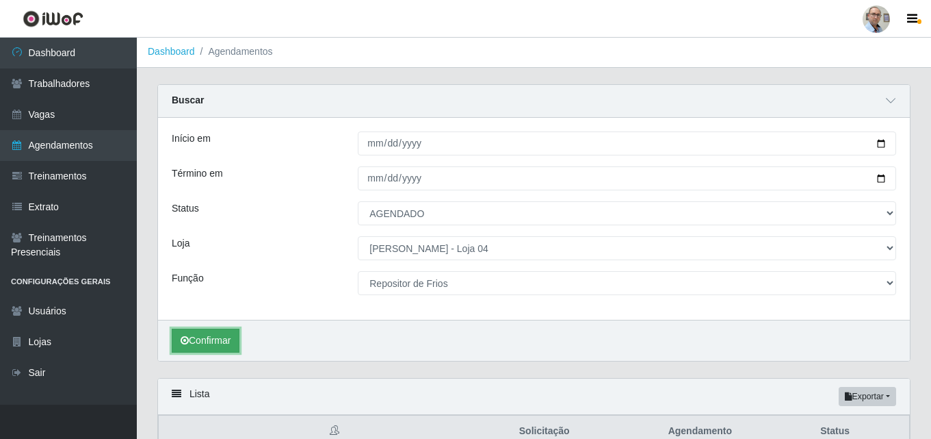
click at [198, 344] on button "Confirmar" at bounding box center [206, 341] width 68 height 24
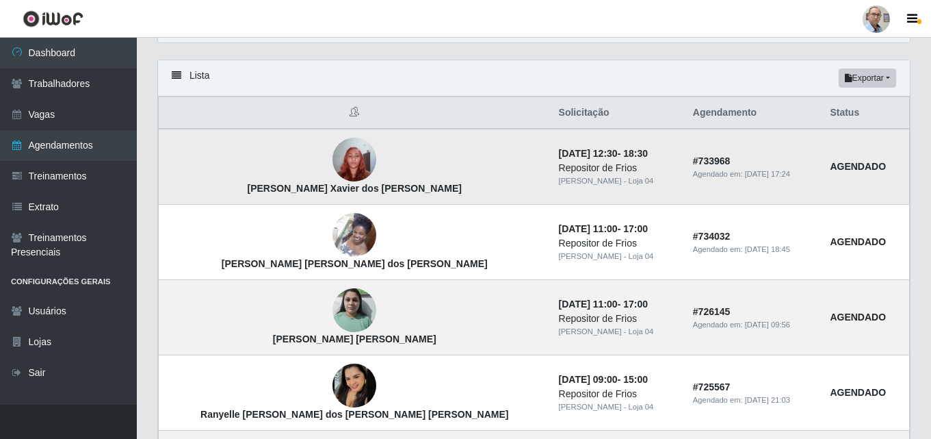
scroll to position [296, 0]
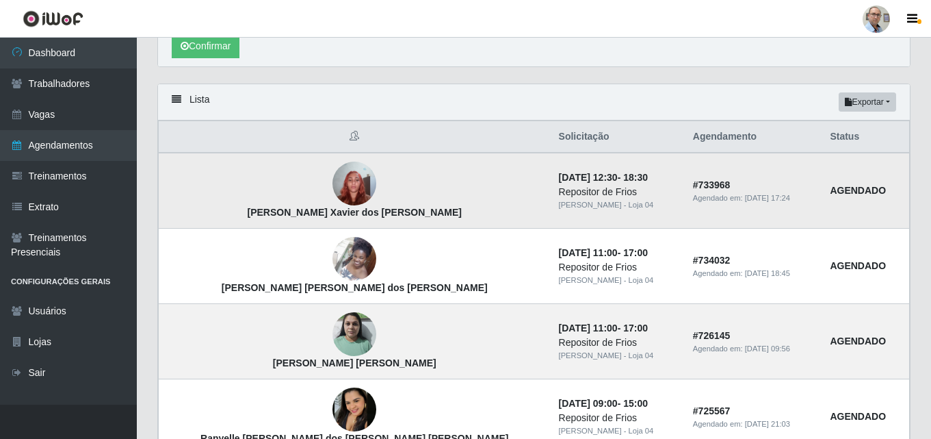
click at [333, 184] on img at bounding box center [355, 184] width 44 height 58
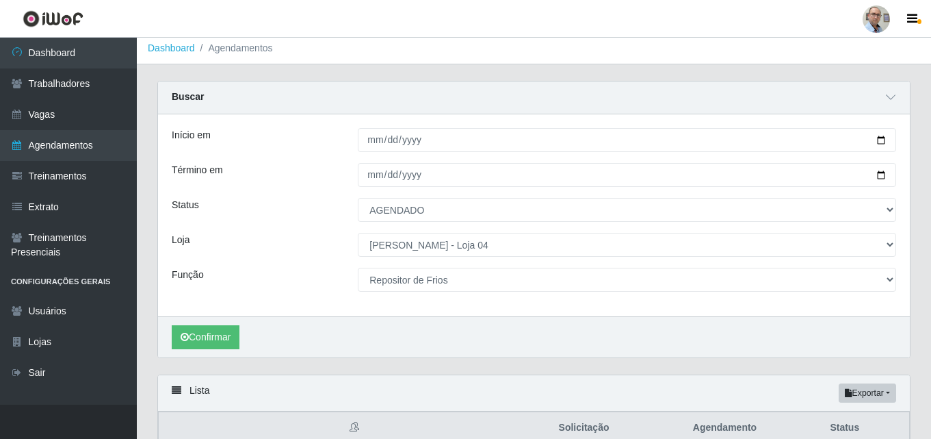
scroll to position [0, 0]
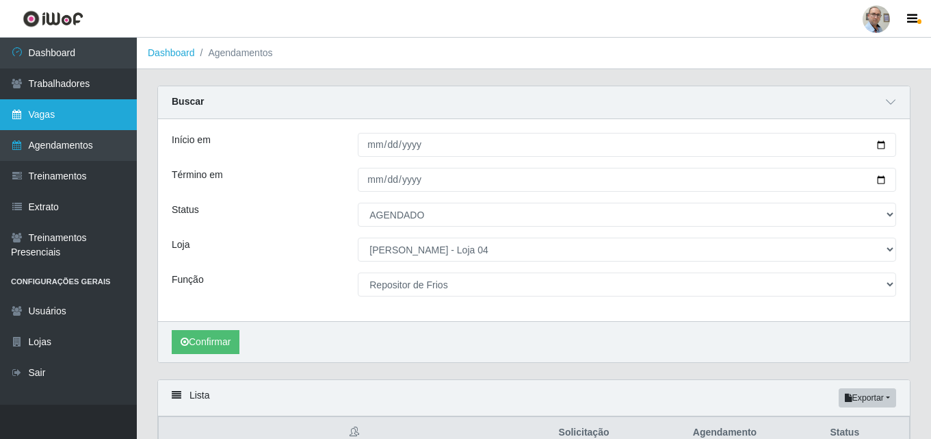
click at [53, 112] on link "Vagas" at bounding box center [68, 114] width 137 height 31
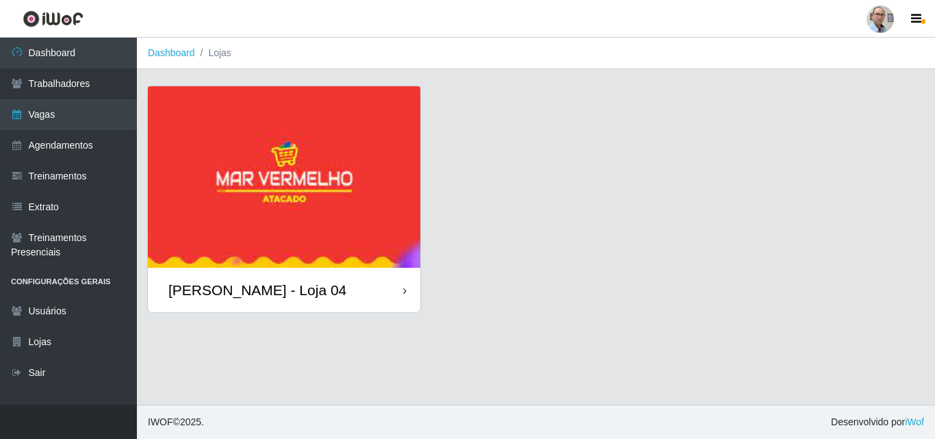
click at [240, 298] on div "[PERSON_NAME] - Loja 04" at bounding box center [257, 289] width 178 height 17
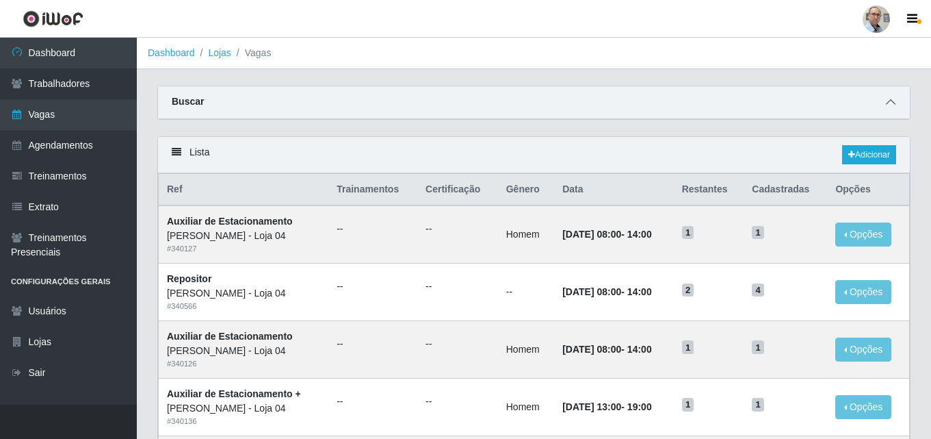
click at [894, 102] on icon at bounding box center [891, 102] width 10 height 10
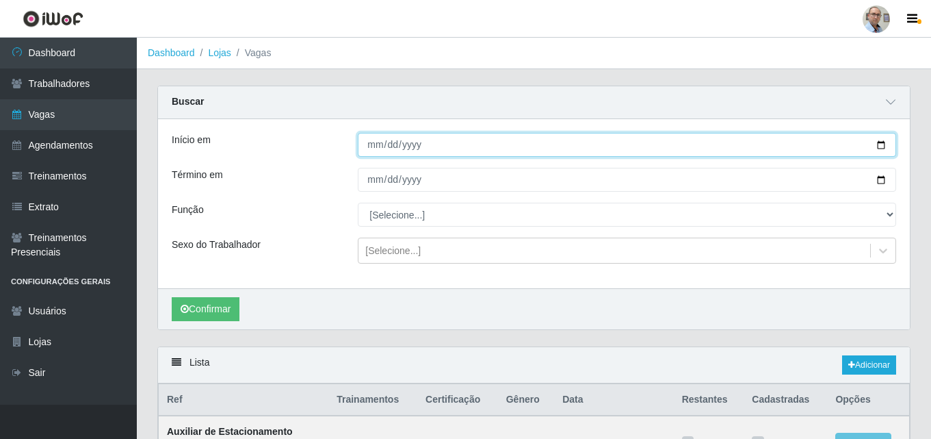
click at [885, 142] on input "Início em" at bounding box center [627, 145] width 539 height 24
type input "[DATE]"
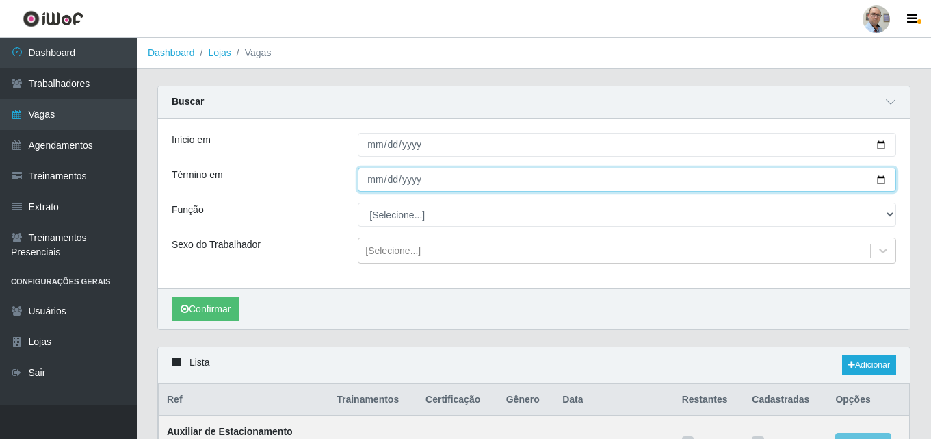
click at [879, 181] on input "Término em" at bounding box center [627, 180] width 539 height 24
type input "[DATE]"
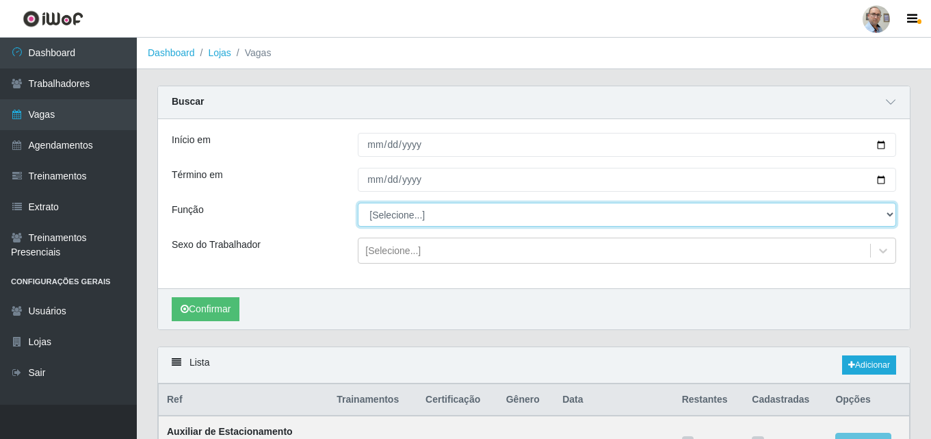
click at [403, 213] on select "[Selecione...] ASG ASG + ASG ++ Auxiliar de Depósito Auxiliar de Depósito + Aux…" at bounding box center [627, 215] width 539 height 24
select select "113"
click at [358, 203] on select "[Selecione...] ASG ASG + ASG ++ Auxiliar de Depósito Auxiliar de Depósito + Aux…" at bounding box center [627, 215] width 539 height 24
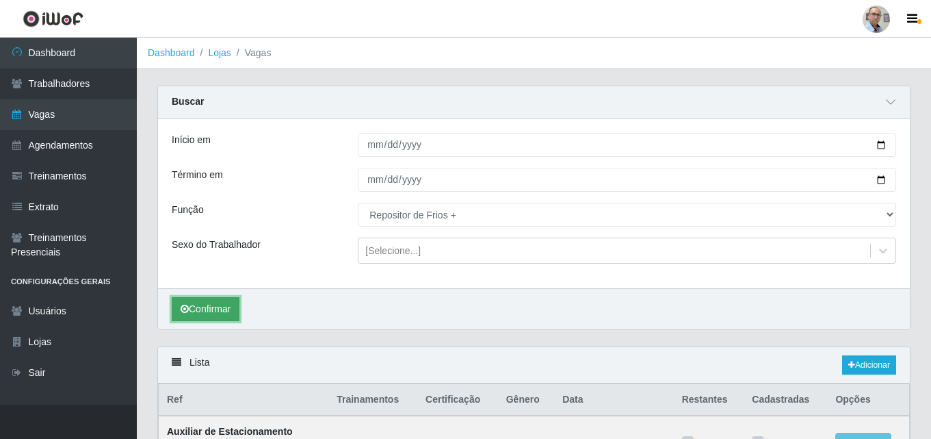
click at [222, 307] on button "Confirmar" at bounding box center [206, 309] width 68 height 24
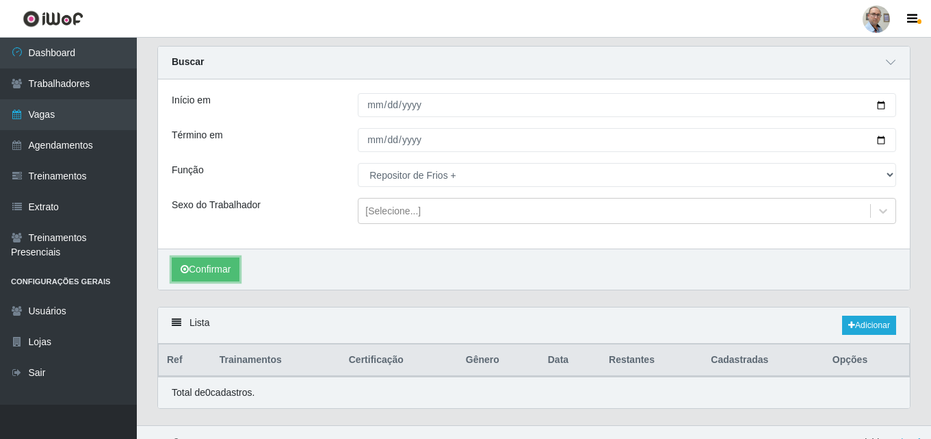
scroll to position [61, 0]
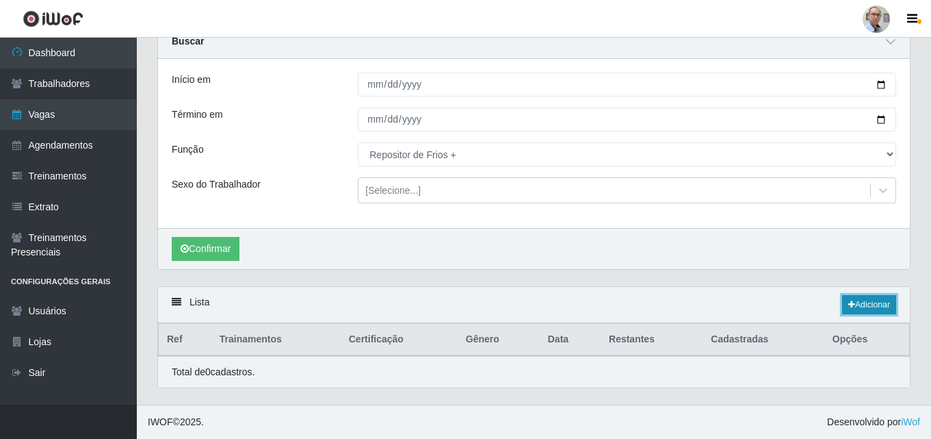
click at [875, 303] on link "Adicionar" at bounding box center [870, 304] width 54 height 19
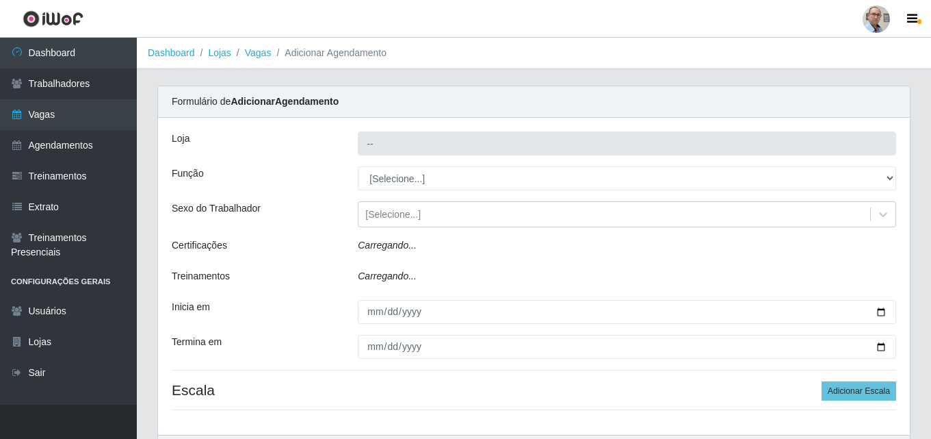
type input "[PERSON_NAME] - Loja 04"
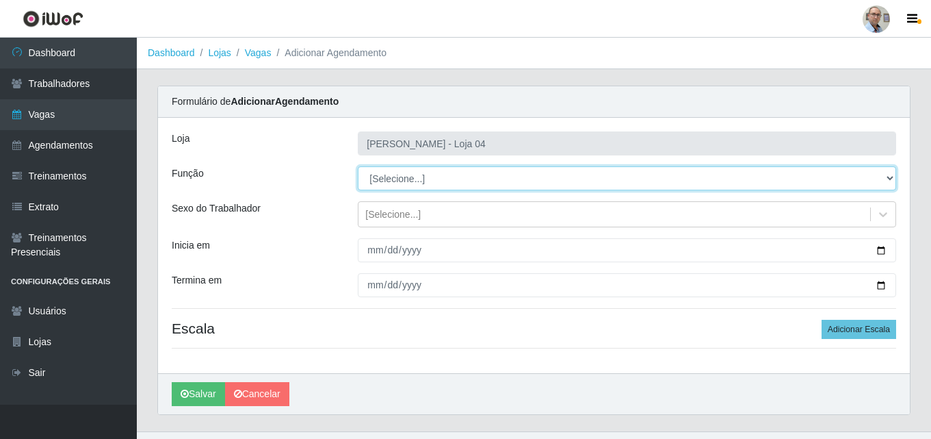
click at [410, 175] on select "[Selecione...] ASG ASG + ASG ++ Auxiliar de Depósito Auxiliar de Depósito + Aux…" at bounding box center [627, 178] width 539 height 24
select select "113"
click at [358, 166] on select "[Selecione...] ASG ASG + ASG ++ Auxiliar de Depósito Auxiliar de Depósito + Aux…" at bounding box center [627, 178] width 539 height 24
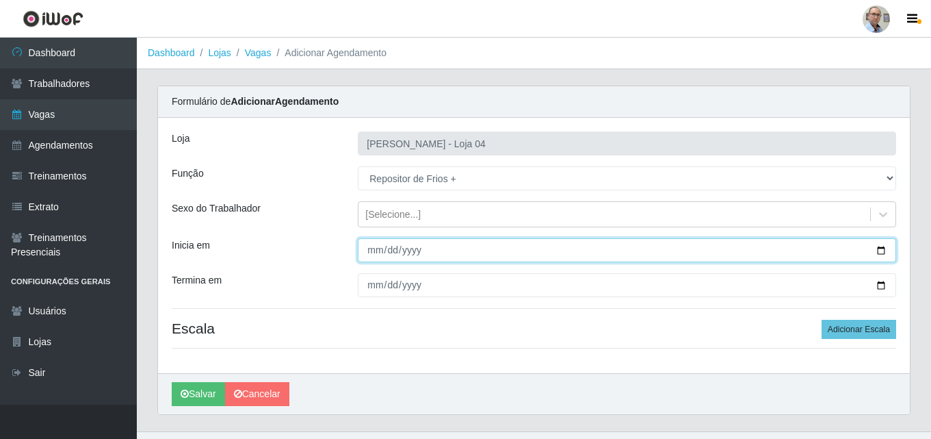
click at [881, 249] on input "Inicia em" at bounding box center [627, 250] width 539 height 24
type input "[DATE]"
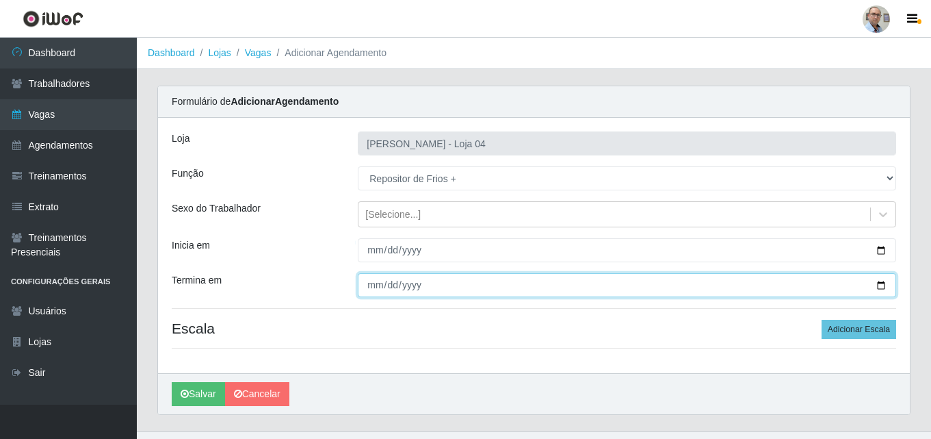
click at [877, 285] on input "Termina em" at bounding box center [627, 285] width 539 height 24
type input "[DATE]"
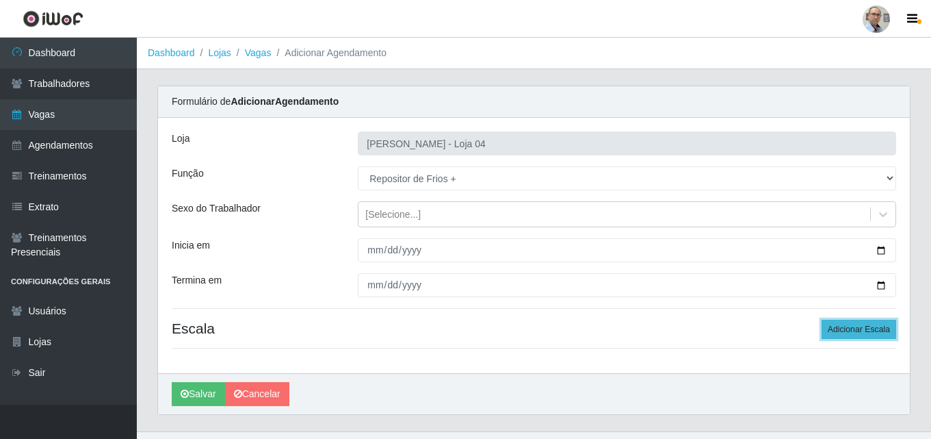
click at [841, 328] on button "Adicionar Escala" at bounding box center [859, 329] width 75 height 19
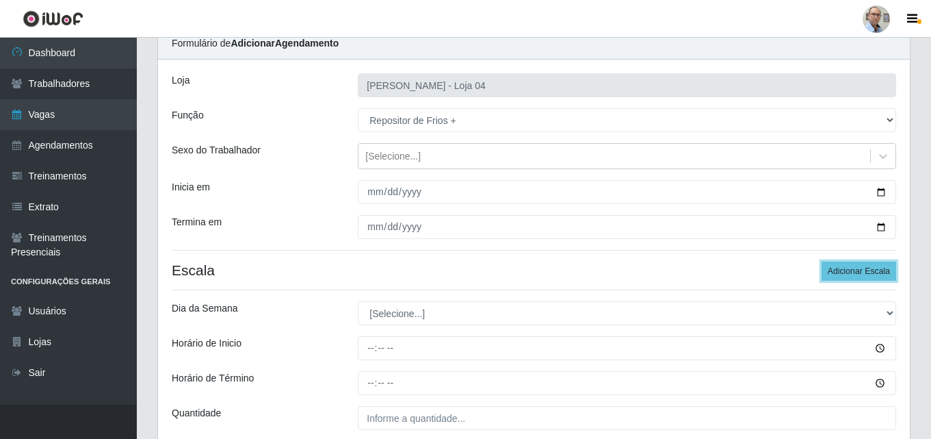
scroll to position [178, 0]
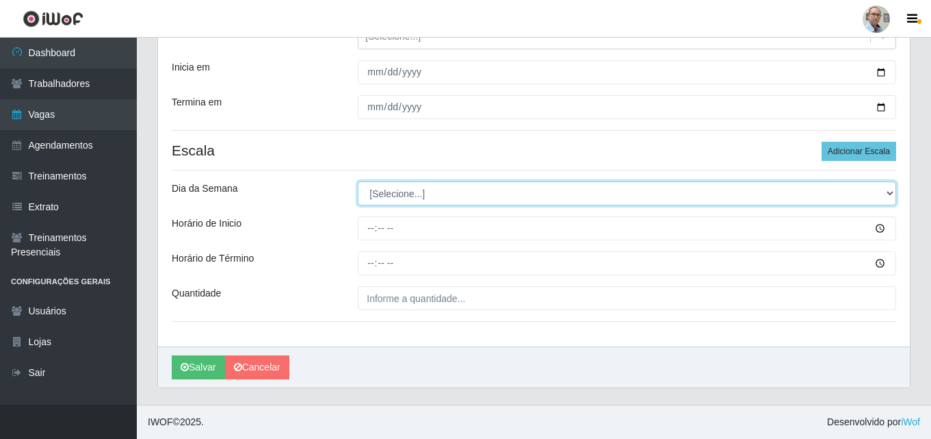
click at [403, 194] on select "[Selecione...] Segunda Terça Quarta Quinta Sexta Sábado Domingo" at bounding box center [627, 193] width 539 height 24
select select "0"
click at [358, 181] on select "[Selecione...] Segunda Terça Quarta Quinta Sexta Sábado Domingo" at bounding box center [627, 193] width 539 height 24
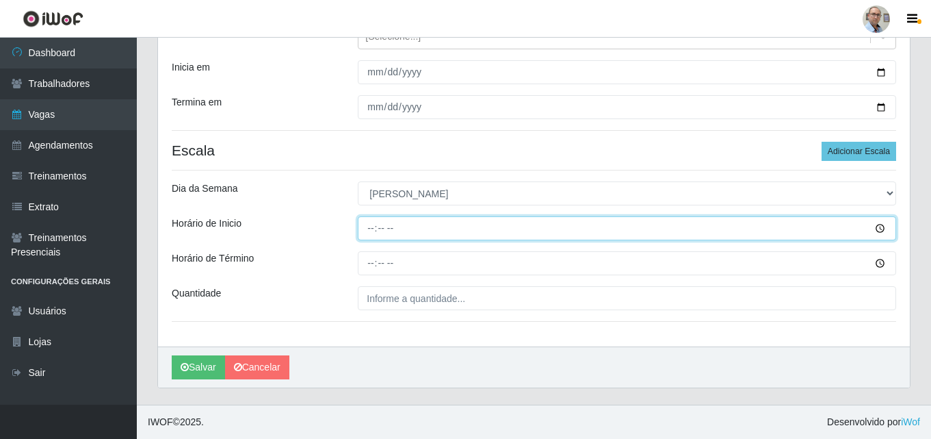
click at [366, 231] on input "Horário de Inicio" at bounding box center [627, 228] width 539 height 24
type input "12:30"
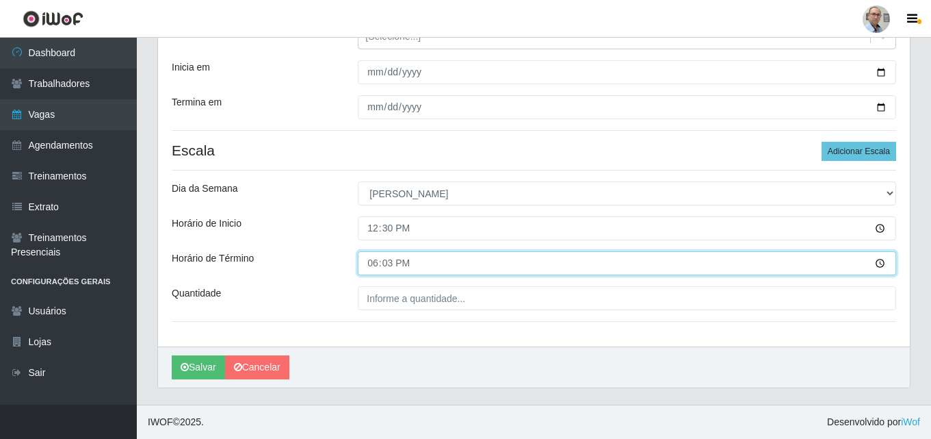
type input "18:30"
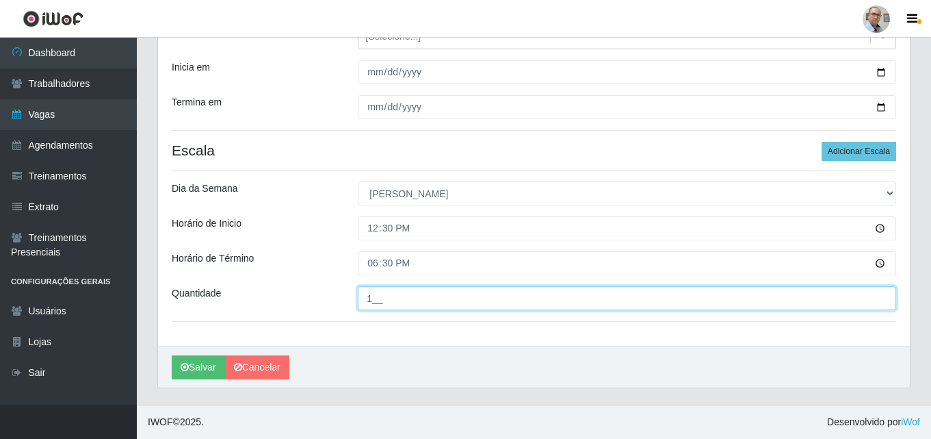
type input "1__"
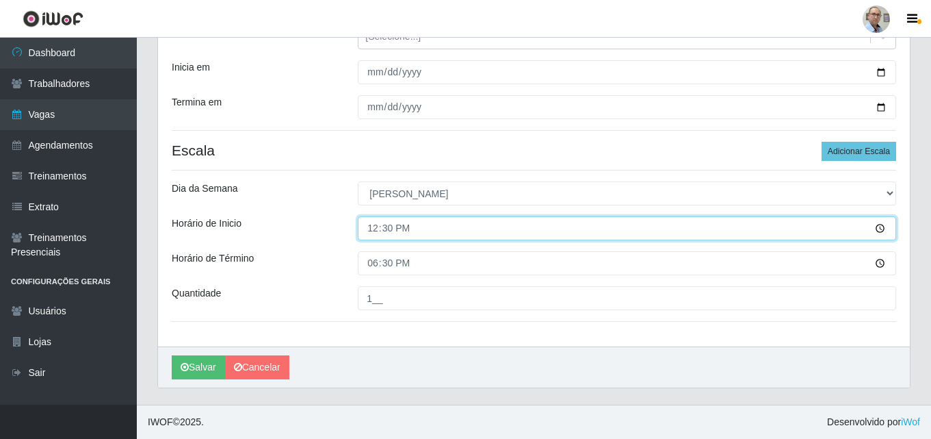
click at [369, 226] on input "12:30" at bounding box center [627, 228] width 539 height 24
type input "13:00"
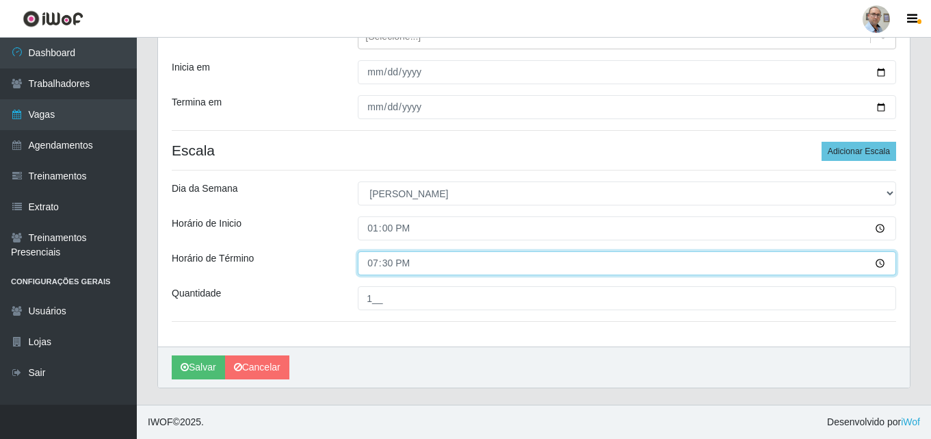
type input "19:00"
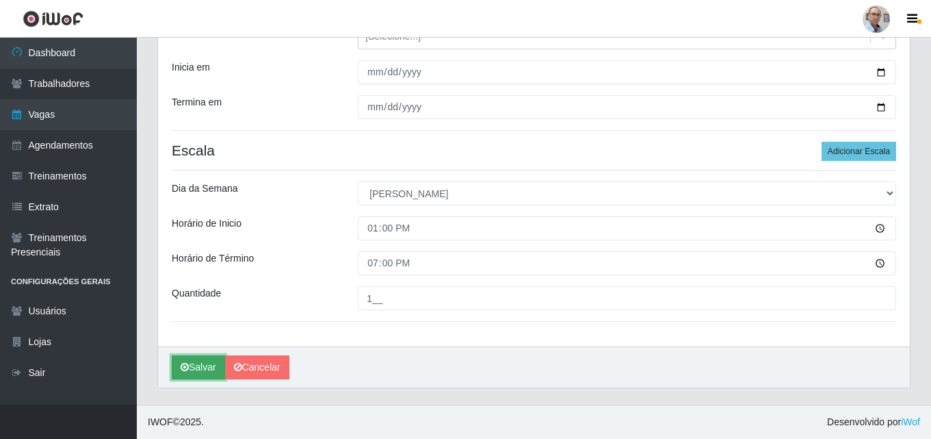
click at [205, 365] on button "Salvar" at bounding box center [198, 367] width 53 height 24
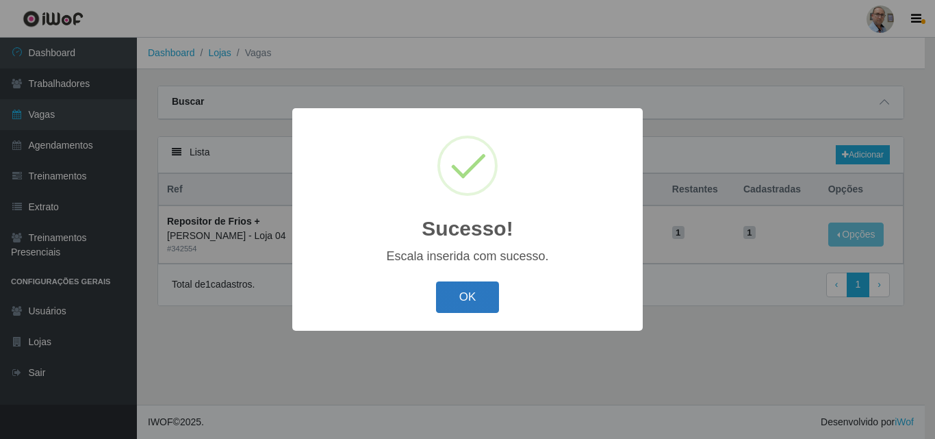
click at [470, 303] on button "OK" at bounding box center [468, 297] width 64 height 32
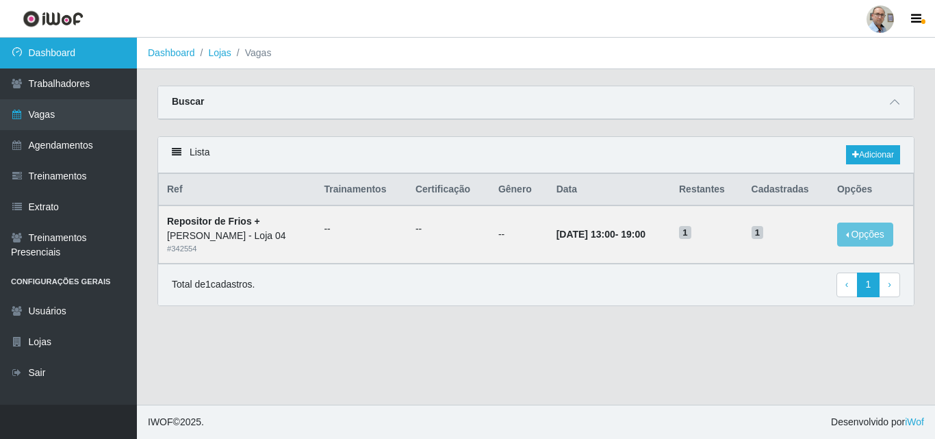
click at [67, 52] on link "Dashboard" at bounding box center [68, 53] width 137 height 31
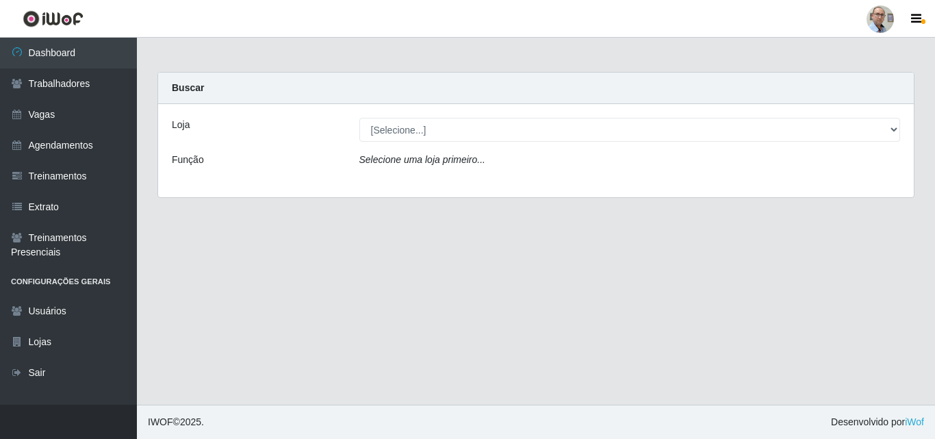
click at [407, 115] on div "Loja [Selecione...] Mar Vermelho - Loja 04 Função Selecione uma loja primeiro..." at bounding box center [536, 150] width 756 height 93
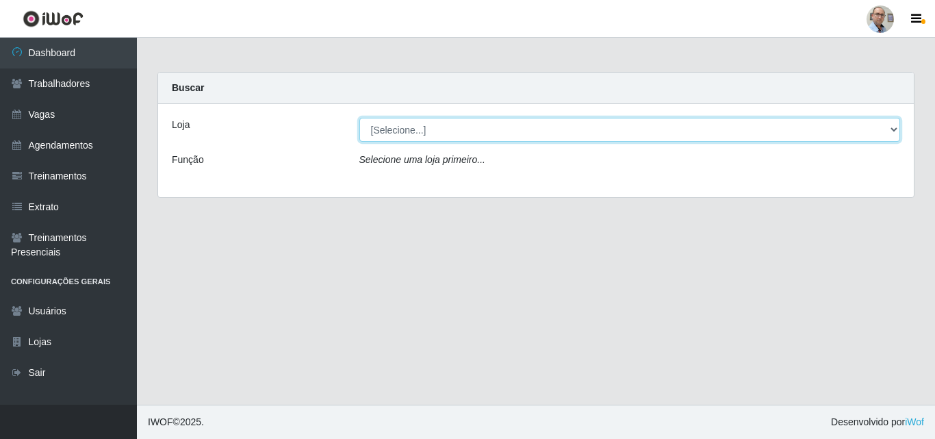
click at [410, 120] on select "[Selecione...] Mar Vermelho - Loja 04" at bounding box center [629, 130] width 541 height 24
select select "251"
click at [359, 118] on select "[Selecione...] Mar Vermelho - Loja 04" at bounding box center [629, 130] width 541 height 24
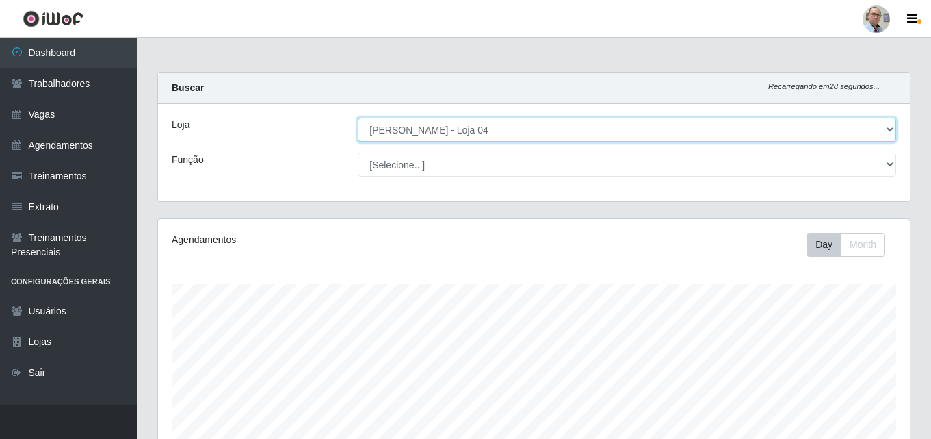
scroll to position [284, 752]
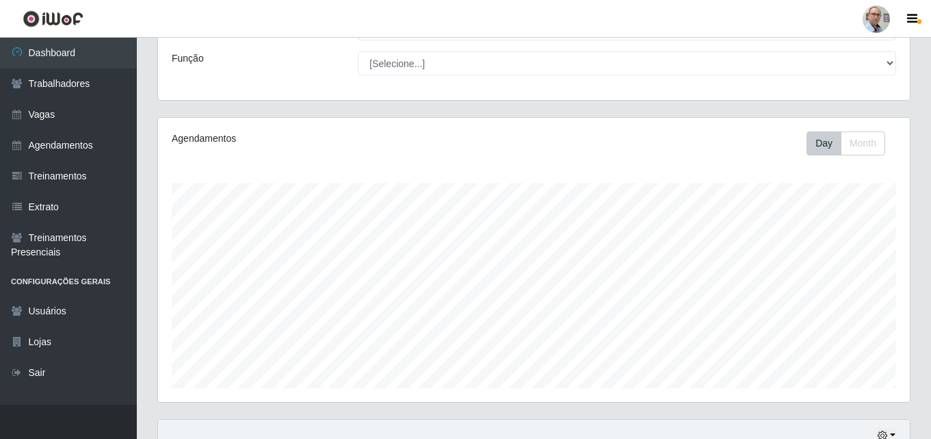
scroll to position [0, 0]
